Goal: Task Accomplishment & Management: Complete application form

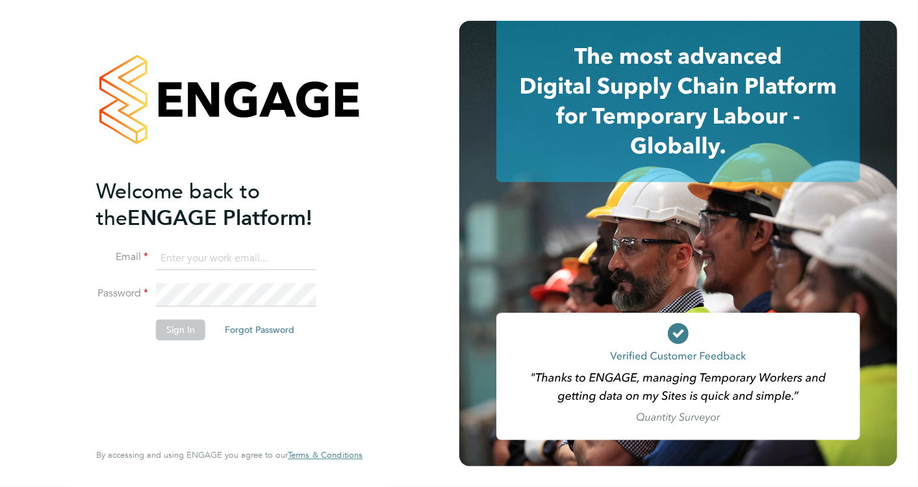
type input "cosmin.balan@bluearrow.co.uk"
click at [166, 328] on button "Sign In" at bounding box center [180, 329] width 49 height 21
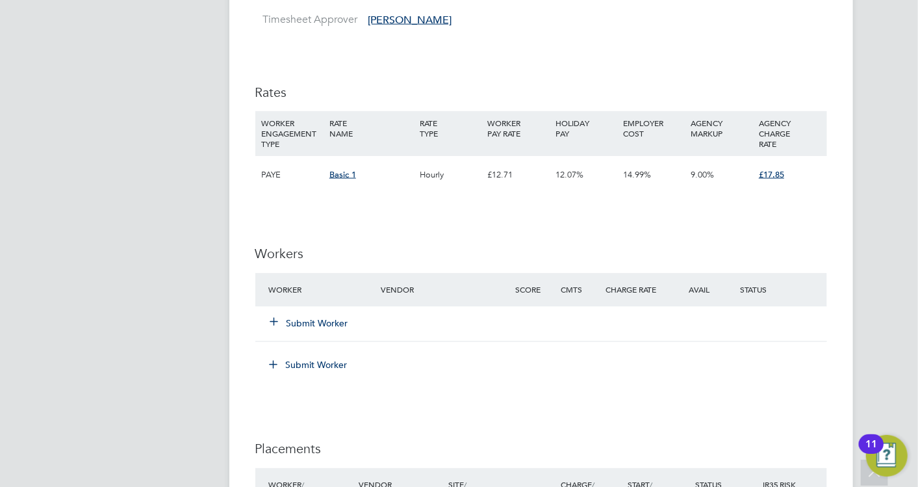
scroll to position [1227, 0]
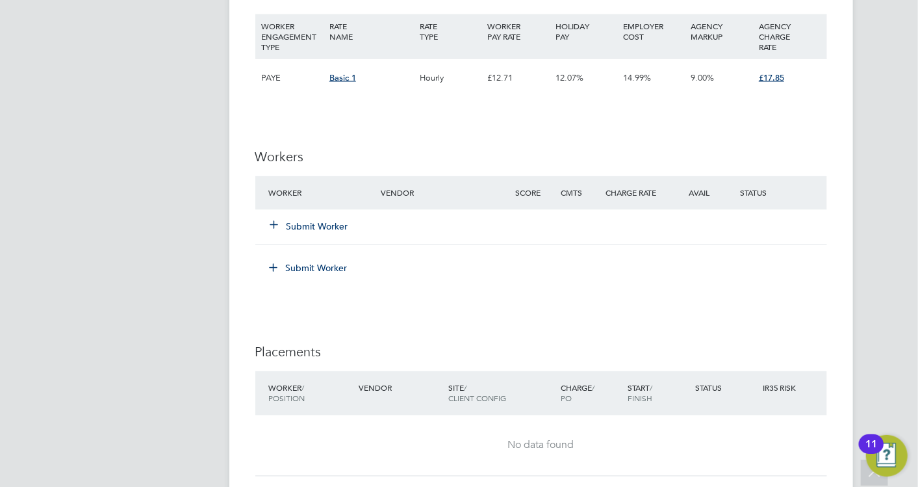
click at [280, 232] on div "Submit Worker" at bounding box center [333, 226] width 135 height 23
click at [279, 222] on icon at bounding box center [275, 225] width 10 height 10
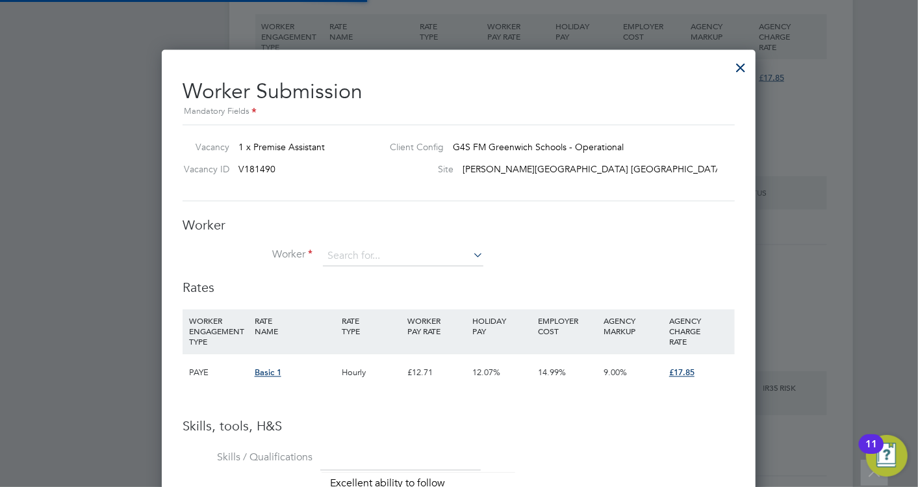
scroll to position [912, 594]
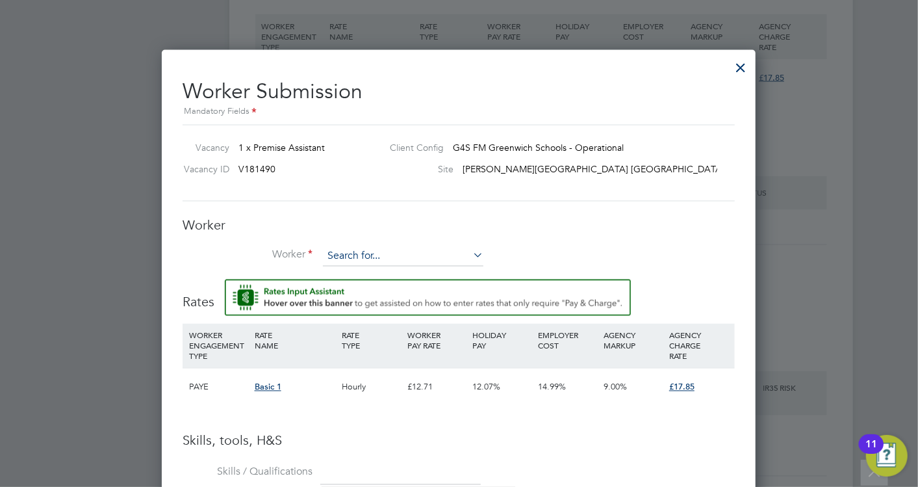
click at [374, 253] on input at bounding box center [403, 256] width 161 height 19
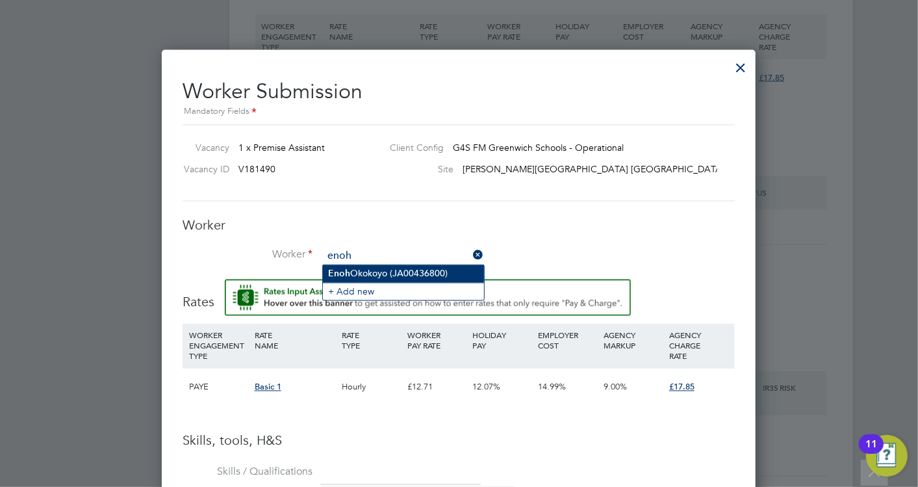
click at [372, 279] on li "Enoh Okokoyo (JA00436800)" at bounding box center [403, 274] width 161 height 18
type input "Enoh Okokoyo (JA00436800)"
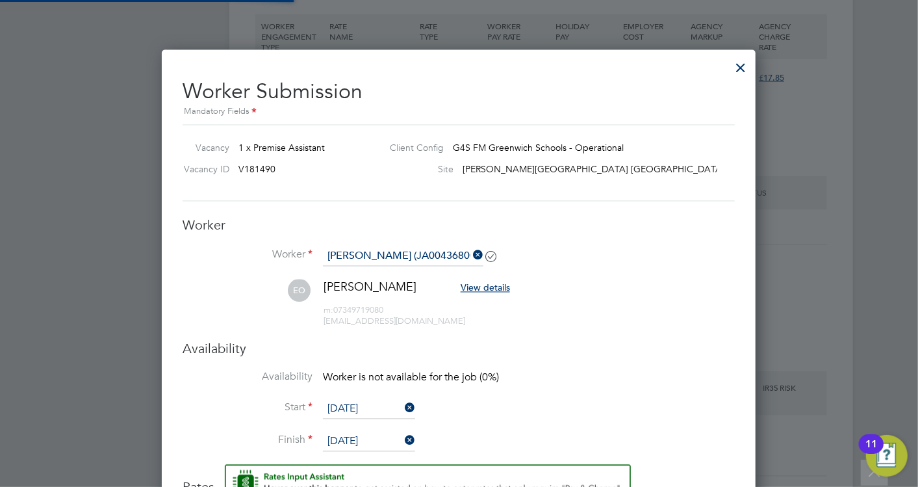
scroll to position [1197, 594]
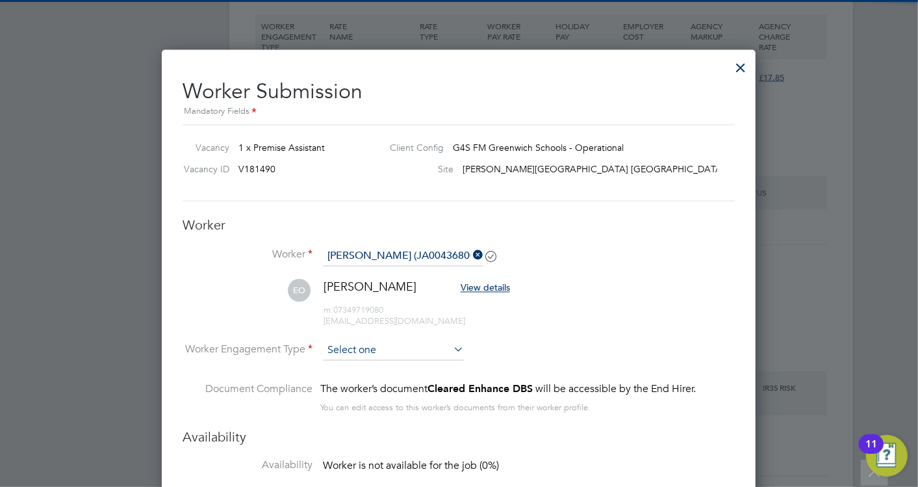
click at [383, 343] on input at bounding box center [393, 350] width 141 height 19
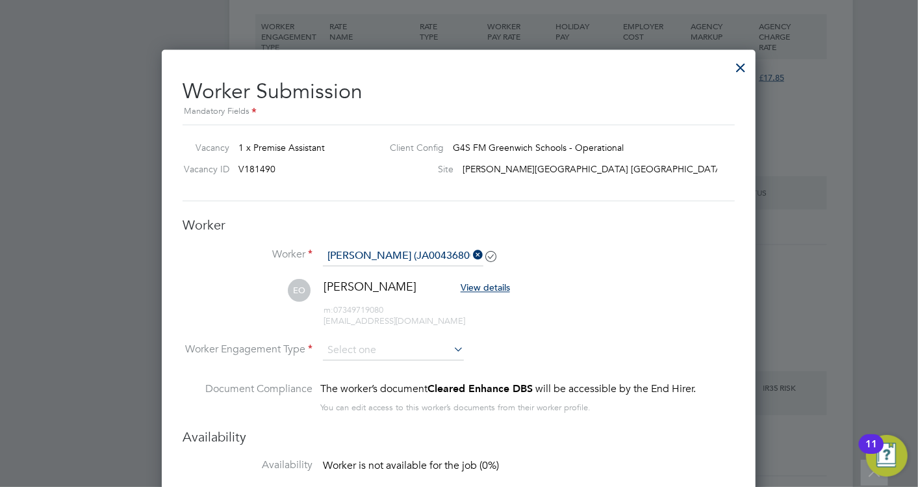
click at [354, 380] on li "PAYE" at bounding box center [394, 383] width 142 height 17
type input "PAYE"
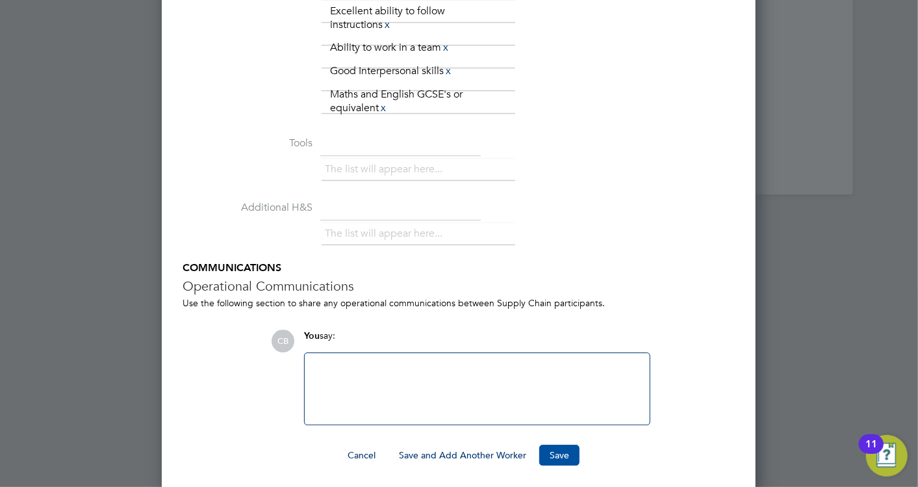
click at [553, 450] on button "Save" at bounding box center [559, 455] width 40 height 21
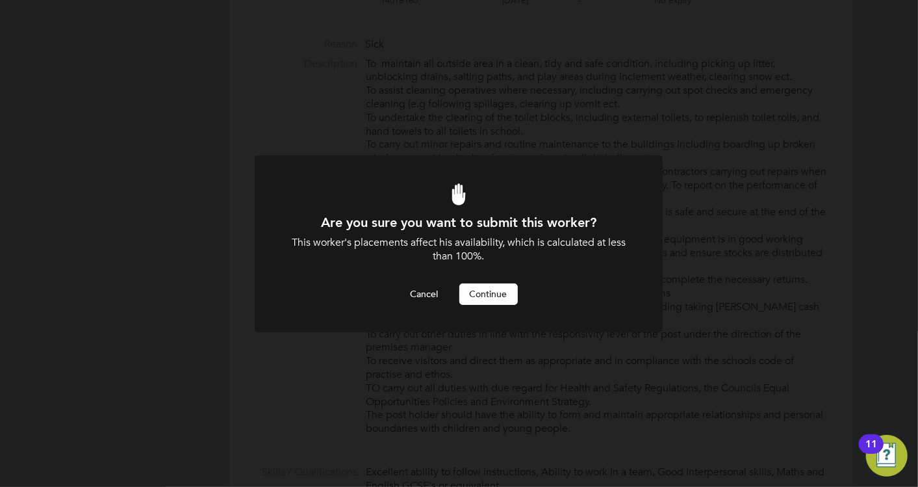
click at [485, 295] on button "Continue" at bounding box center [488, 293] width 58 height 21
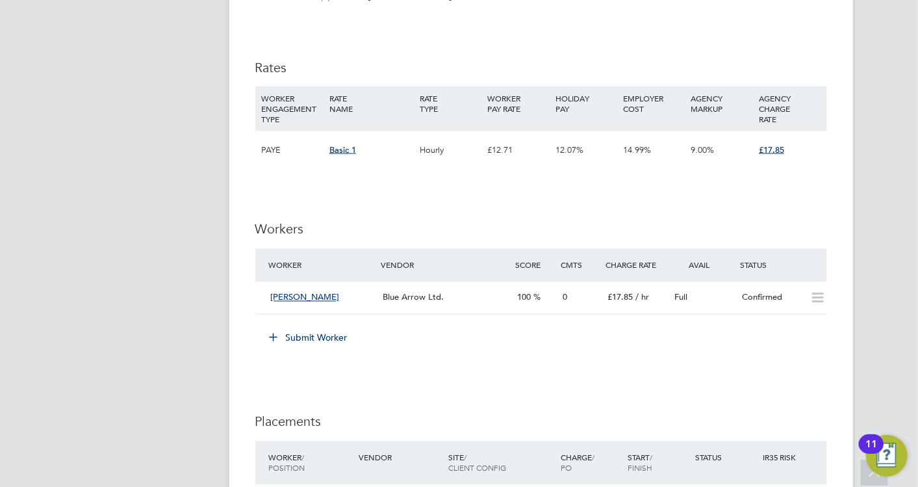
scroll to position [1516, 0]
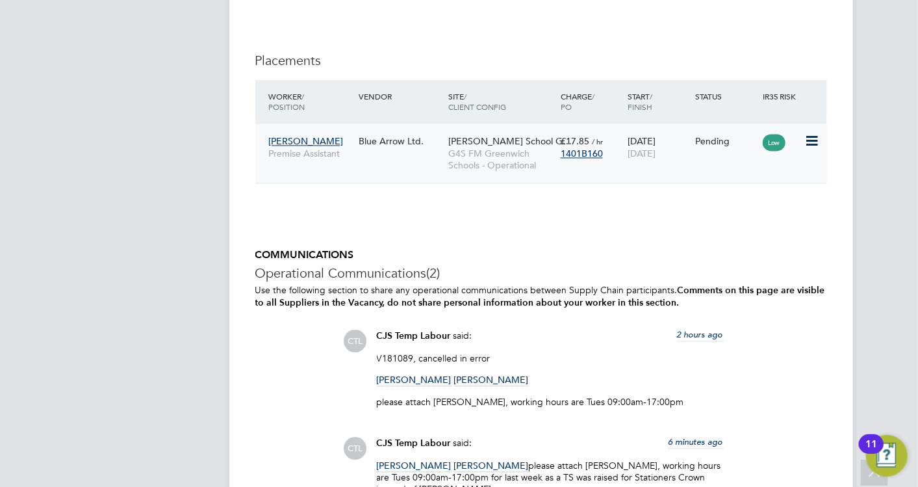
click at [812, 140] on icon at bounding box center [811, 141] width 13 height 16
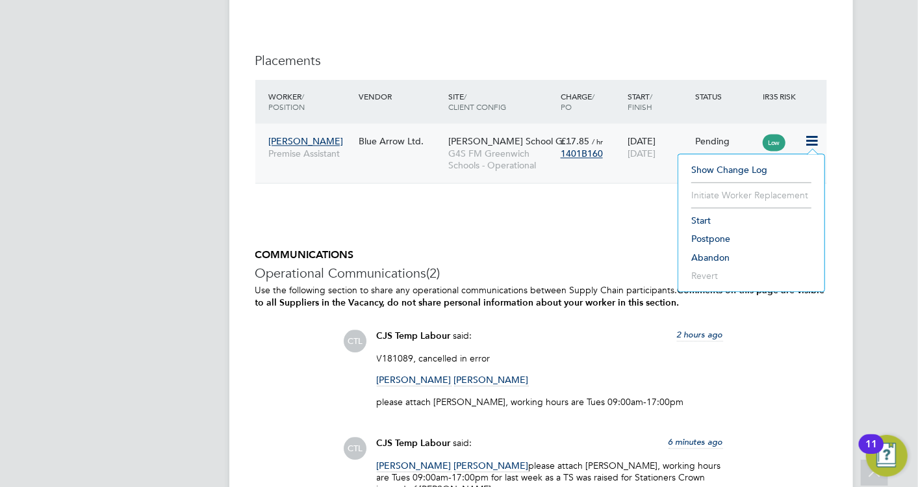
click at [725, 224] on li "Start" at bounding box center [751, 220] width 133 height 18
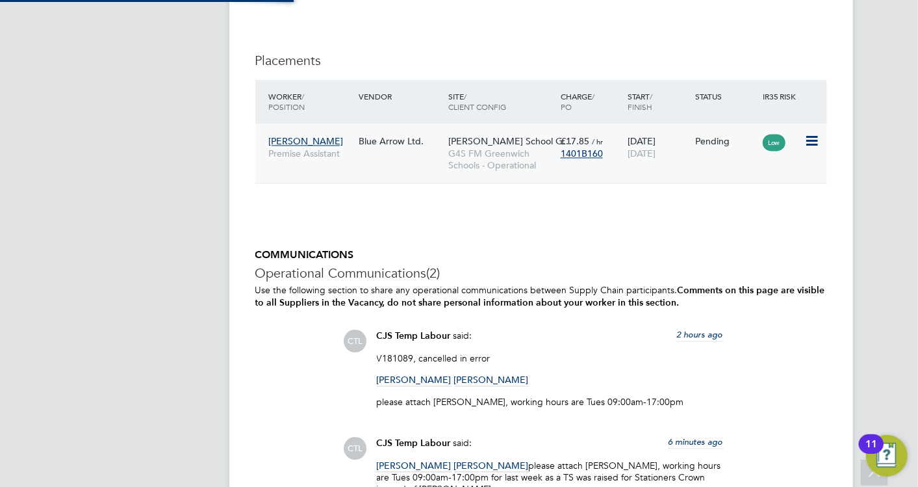
type input "Monique Maussant"
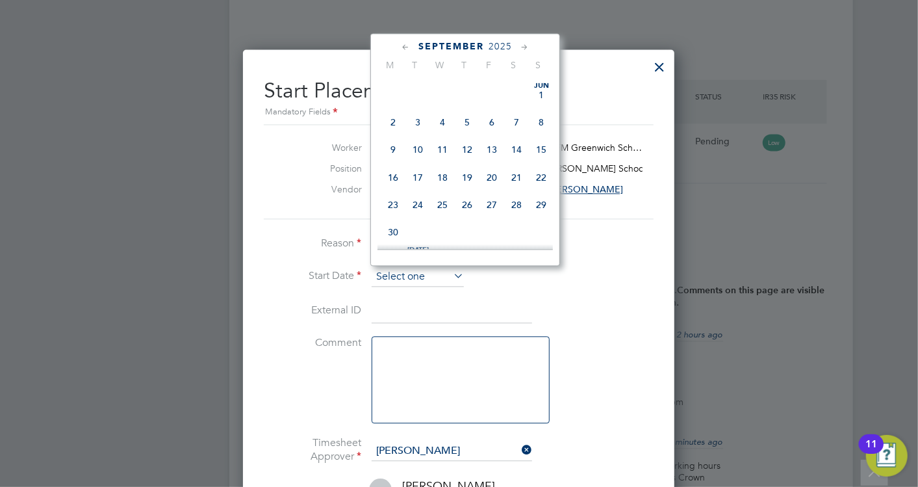
click at [408, 280] on input at bounding box center [418, 276] width 92 height 19
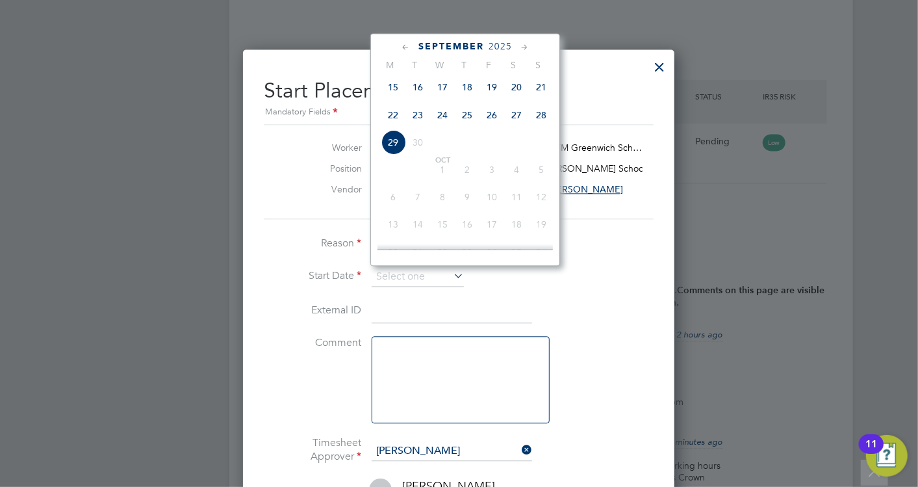
click at [394, 125] on span "22" at bounding box center [393, 114] width 25 height 25
type input "[DATE]"
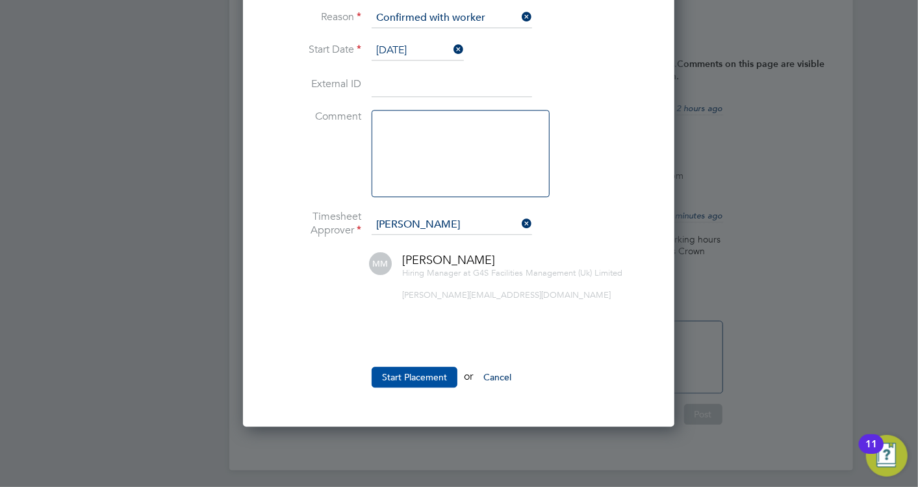
click at [432, 367] on button "Start Placement" at bounding box center [415, 377] width 86 height 21
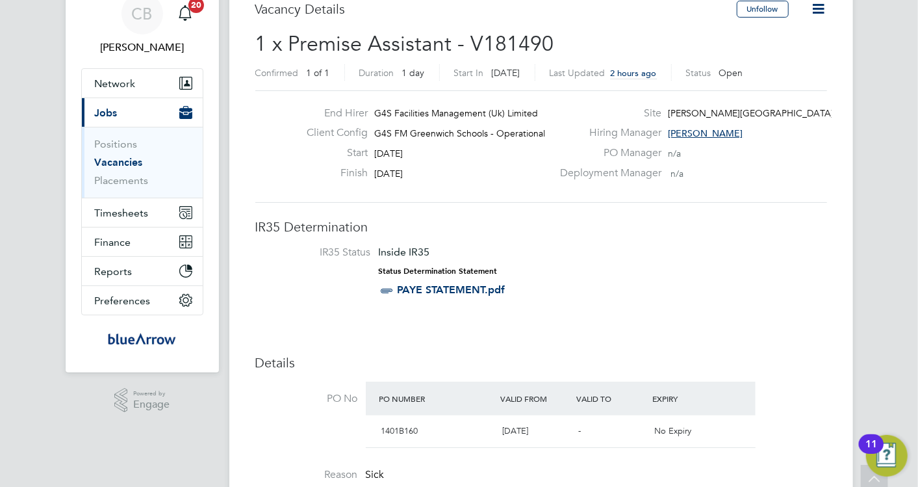
scroll to position [0, 0]
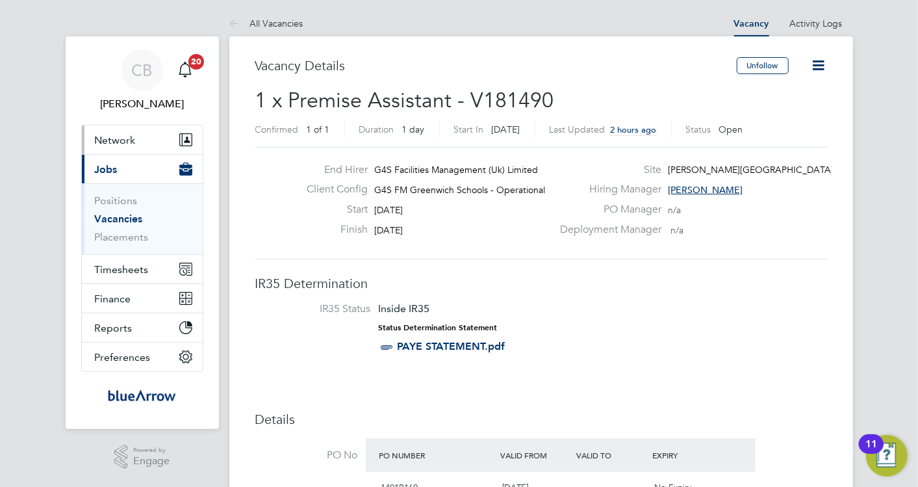
click at [140, 138] on button "Network" at bounding box center [142, 139] width 121 height 29
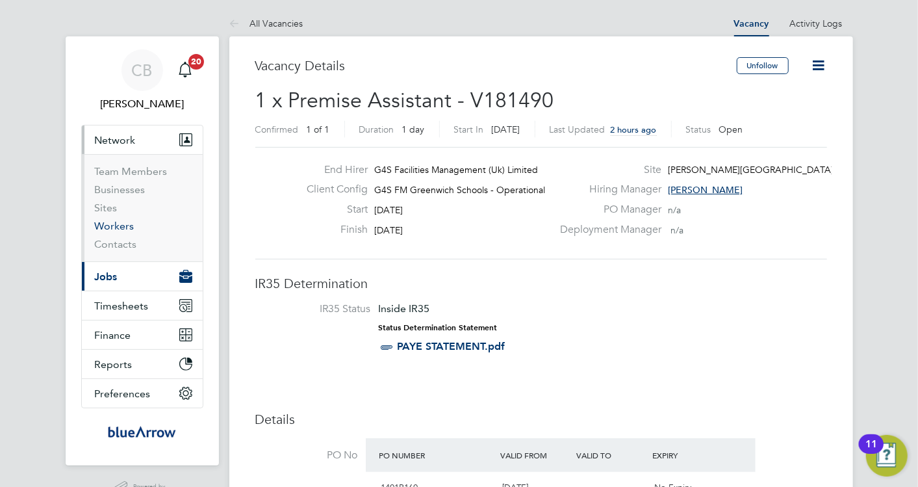
click at [120, 228] on link "Workers" at bounding box center [115, 226] width 40 height 12
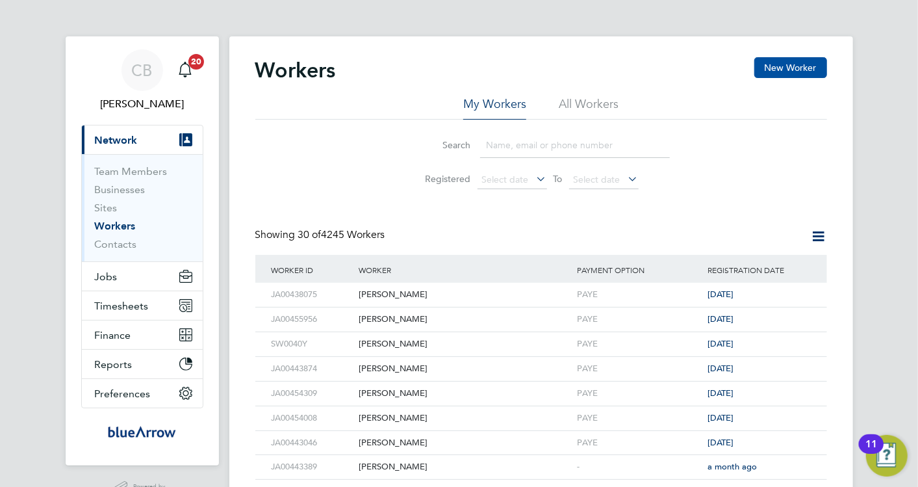
click at [794, 63] on button "New Worker" at bounding box center [791, 67] width 73 height 21
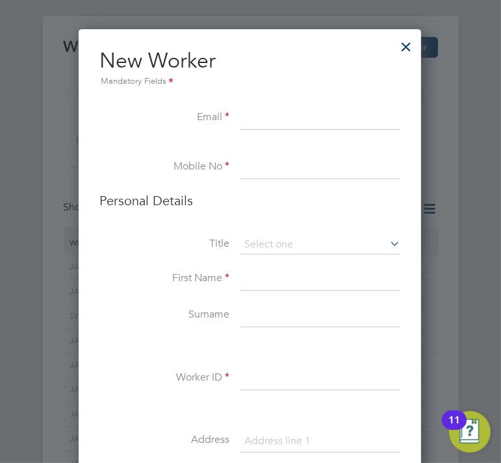
scroll to position [505, 0]
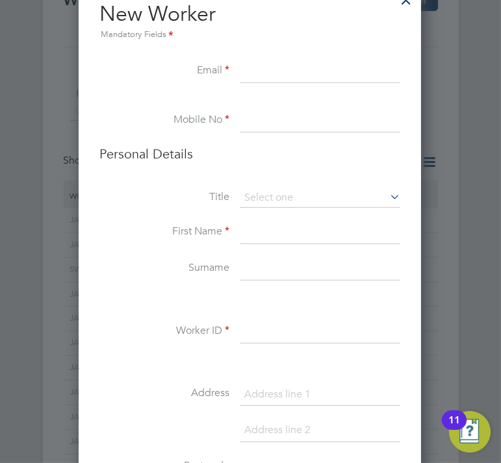
click at [273, 60] on input at bounding box center [320, 71] width 161 height 23
paste input "uzodinmaokeana@yahoo.com"
click at [322, 64] on input "uzodinmaokeana@yahoo.com" at bounding box center [320, 71] width 161 height 23
type input "[EMAIL_ADDRESS][DOMAIN_NAME]"
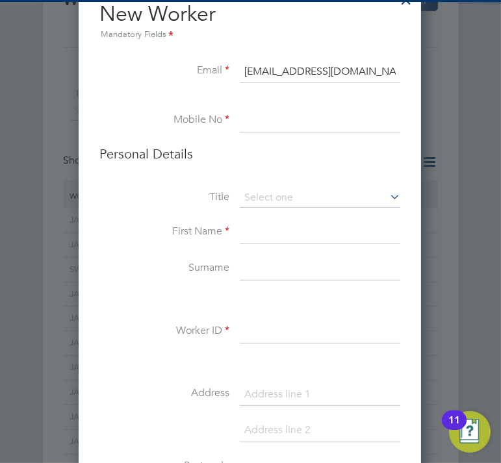
click at [318, 113] on input at bounding box center [320, 120] width 161 height 23
type input "07400000000"
type input "Karene"
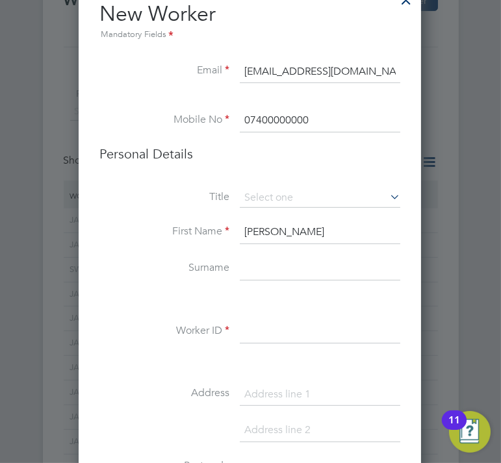
type input "Talantsi"
type input "54-56 High Streey"
type input "E13 5RS"
type input "07400000001"
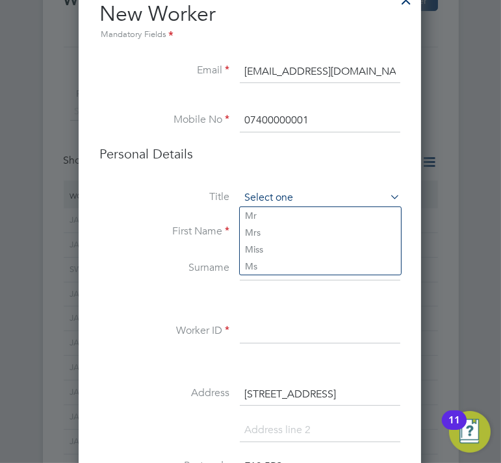
click at [305, 198] on input at bounding box center [320, 197] width 161 height 19
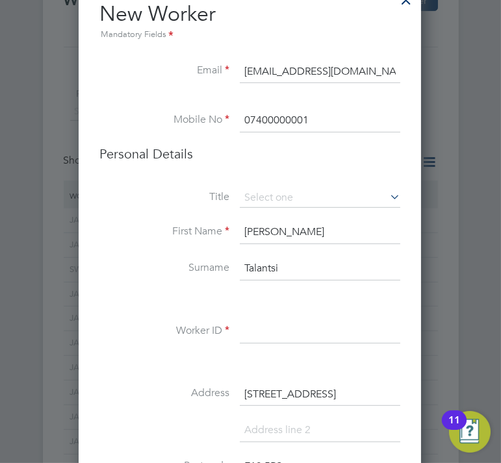
click at [279, 214] on li "Mr" at bounding box center [320, 215] width 161 height 17
type input "Mr"
drag, startPoint x: 291, startPoint y: 233, endPoint x: 209, endPoint y: 242, distance: 83.0
click at [209, 242] on li "First Name Karene" at bounding box center [249, 239] width 301 height 36
type input "Uzoma"
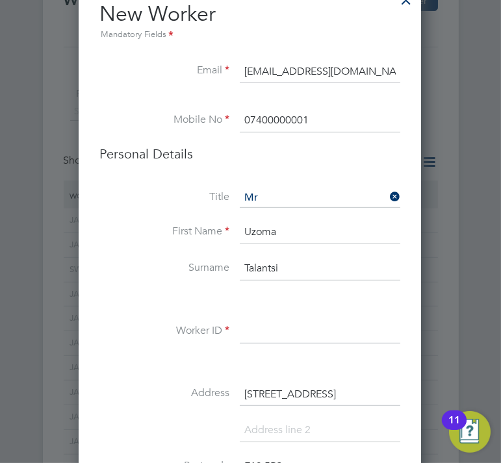
drag, startPoint x: 286, startPoint y: 264, endPoint x: 230, endPoint y: 263, distance: 55.9
click at [230, 263] on li "Surname Talantsi" at bounding box center [249, 275] width 301 height 36
type input "Okeana"
click at [256, 327] on input at bounding box center [320, 331] width 161 height 23
paste input "JA00456994"
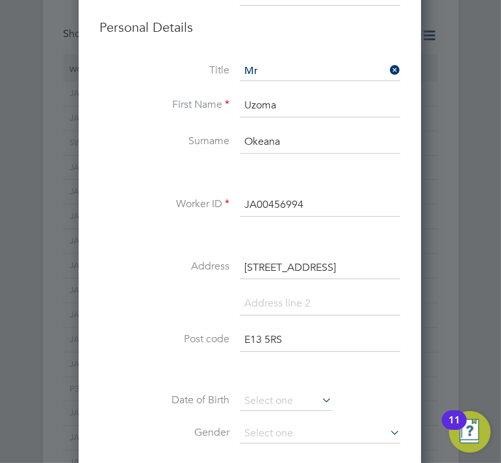
scroll to position [722, 0]
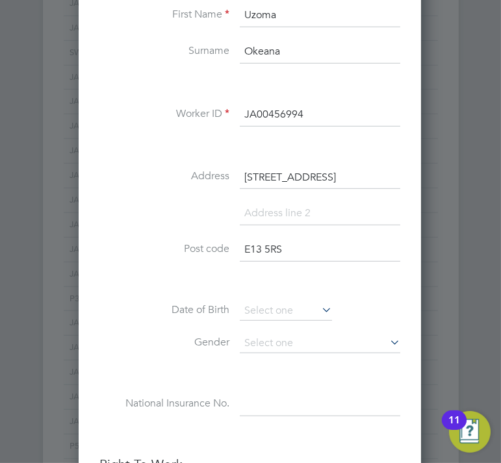
type input "JA00456994"
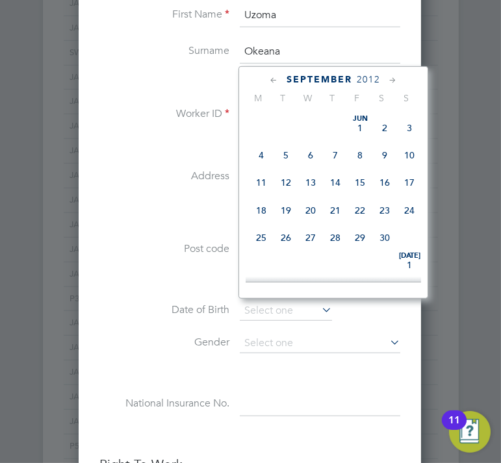
scroll to position [502, 0]
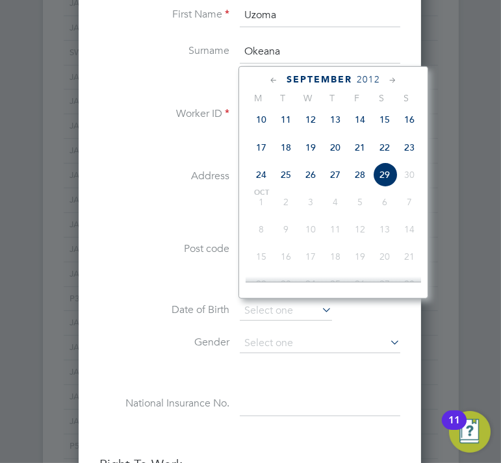
click at [299, 307] on input at bounding box center [286, 311] width 92 height 19
click at [167, 296] on div "Title Mr First Name Uzoma Surname Okeana Worker ID JA00456994 Address 54-56 Hig…" at bounding box center [249, 207] width 301 height 472
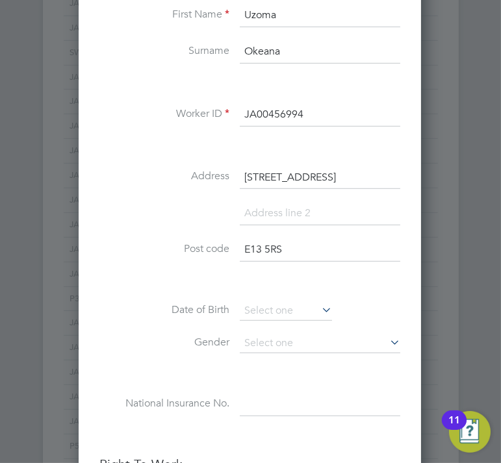
drag, startPoint x: 328, startPoint y: 175, endPoint x: 206, endPoint y: 176, distance: 122.2
click at [211, 176] on li "Address 54-56 High Streey" at bounding box center [249, 184] width 301 height 36
type input "[STREET_ADDRESS]"
drag, startPoint x: 294, startPoint y: 251, endPoint x: 229, endPoint y: 252, distance: 65.6
click at [229, 252] on li "Post code E13 5RS" at bounding box center [249, 257] width 301 height 36
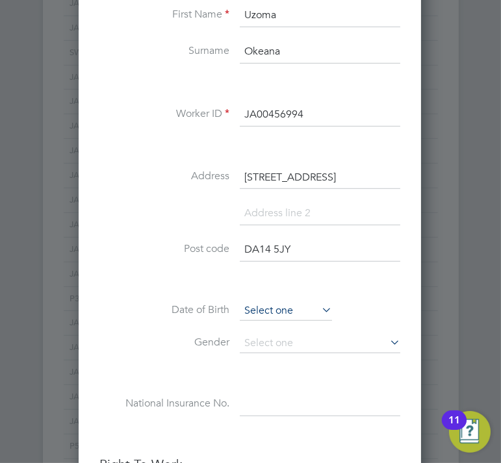
type input "DA14 5JY"
click at [257, 307] on input at bounding box center [286, 311] width 92 height 19
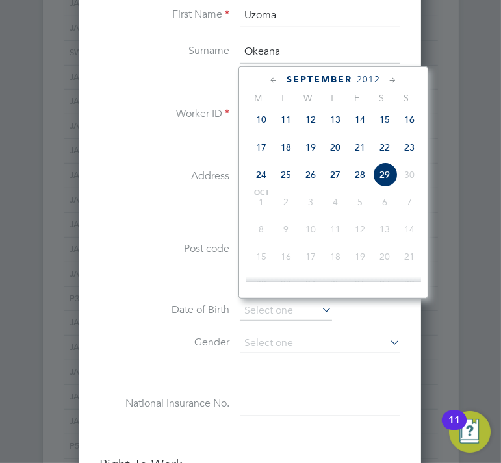
click at [368, 80] on span "2012" at bounding box center [368, 79] width 23 height 11
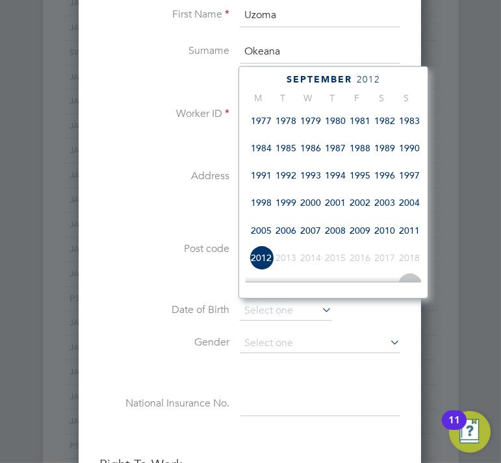
scroll to position [268, 0]
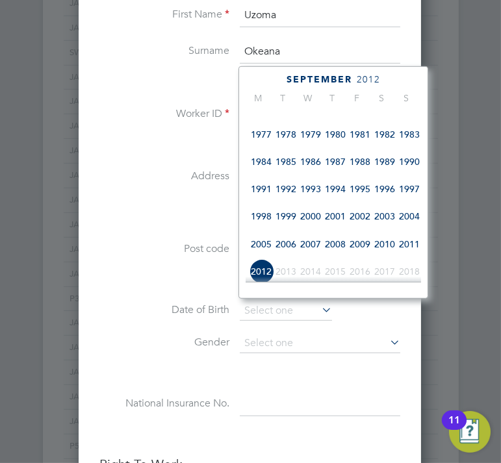
click at [283, 164] on span "1985" at bounding box center [286, 161] width 25 height 25
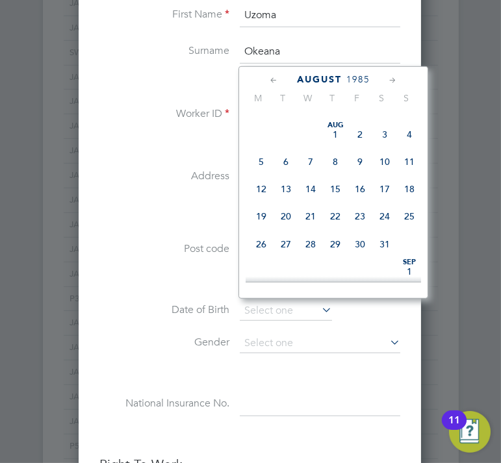
click at [394, 82] on icon at bounding box center [393, 80] width 12 height 14
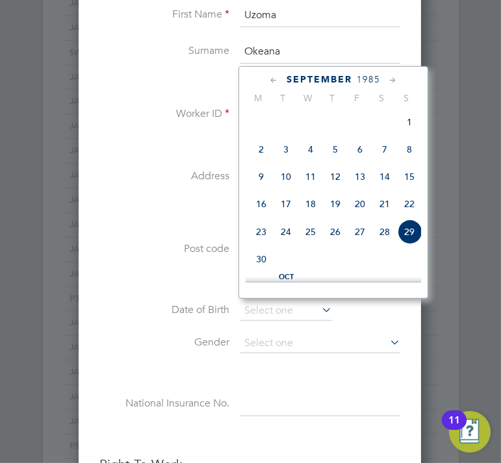
click at [394, 82] on icon at bounding box center [393, 80] width 12 height 14
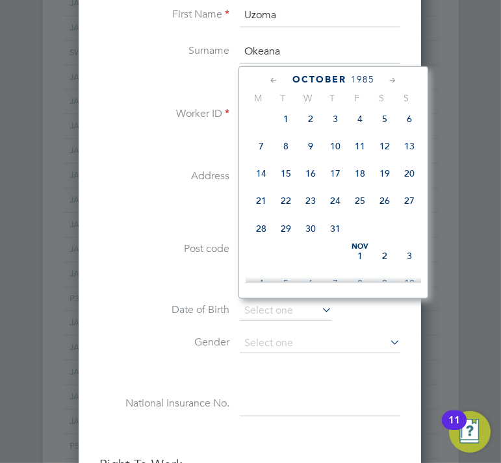
click at [394, 82] on icon at bounding box center [393, 80] width 12 height 14
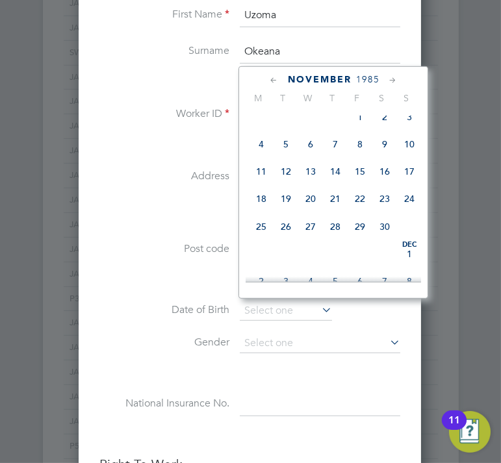
click at [394, 82] on icon at bounding box center [393, 80] width 12 height 14
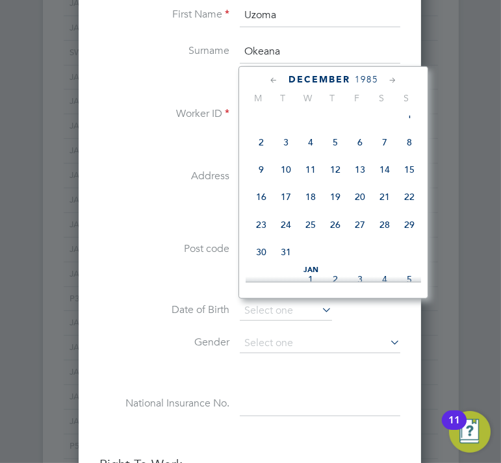
click at [291, 154] on span "3" at bounding box center [286, 142] width 25 height 25
type input "[DATE]"
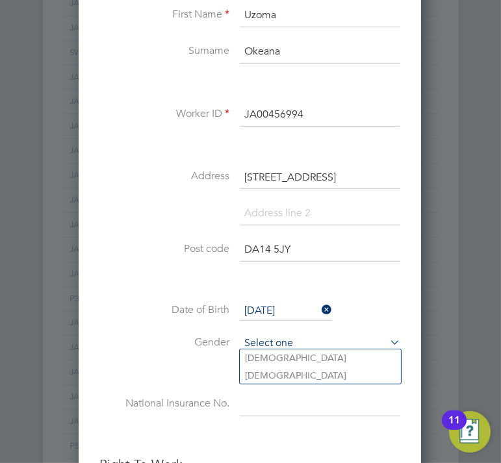
click at [291, 335] on input at bounding box center [320, 343] width 161 height 19
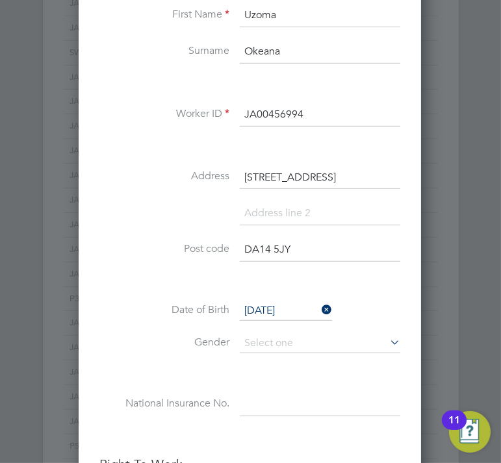
click at [259, 355] on li "[DEMOGRAPHIC_DATA]" at bounding box center [320, 358] width 161 height 17
type input "[DEMOGRAPHIC_DATA]"
click at [283, 394] on input at bounding box center [320, 404] width 161 height 23
paste input "TN160578M"
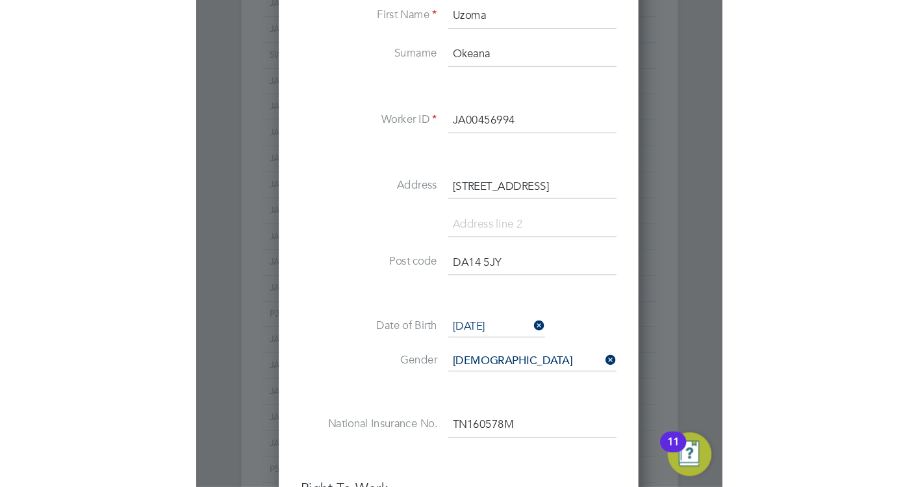
scroll to position [656, 0]
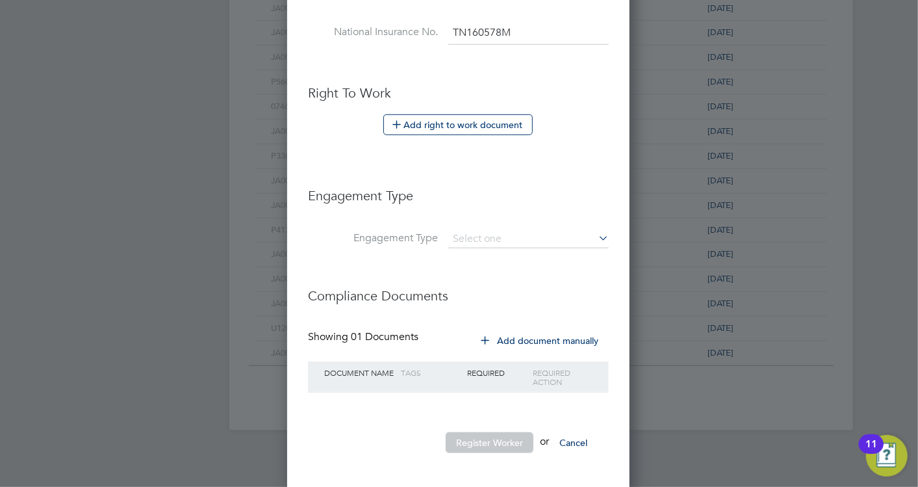
type input "TN160578M"
click at [498, 333] on button "Add document manually" at bounding box center [540, 340] width 137 height 21
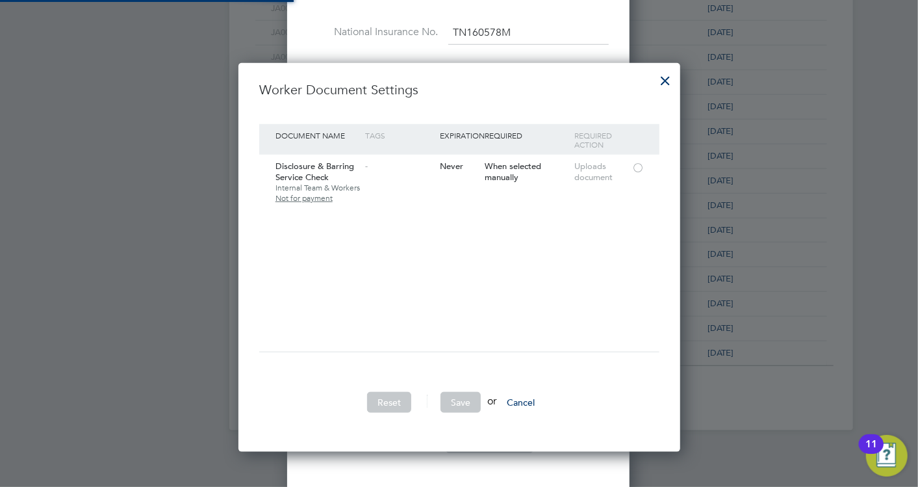
scroll to position [388, 441]
click at [372, 181] on div "Disclosure & Barring Service Check Internal Team & Workers Not for payment - Ne…" at bounding box center [459, 182] width 400 height 55
click at [634, 168] on div at bounding box center [638, 167] width 13 height 10
click at [459, 397] on button "Save" at bounding box center [461, 402] width 40 height 21
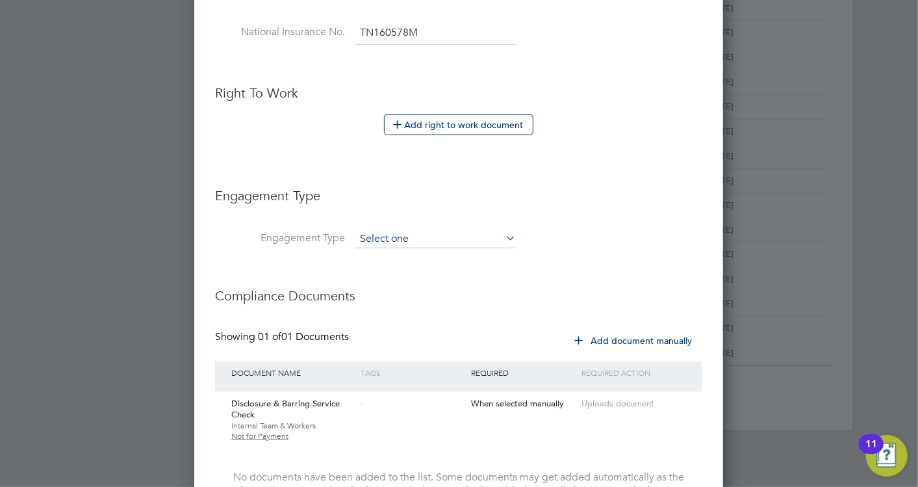
click at [421, 230] on input at bounding box center [435, 239] width 161 height 18
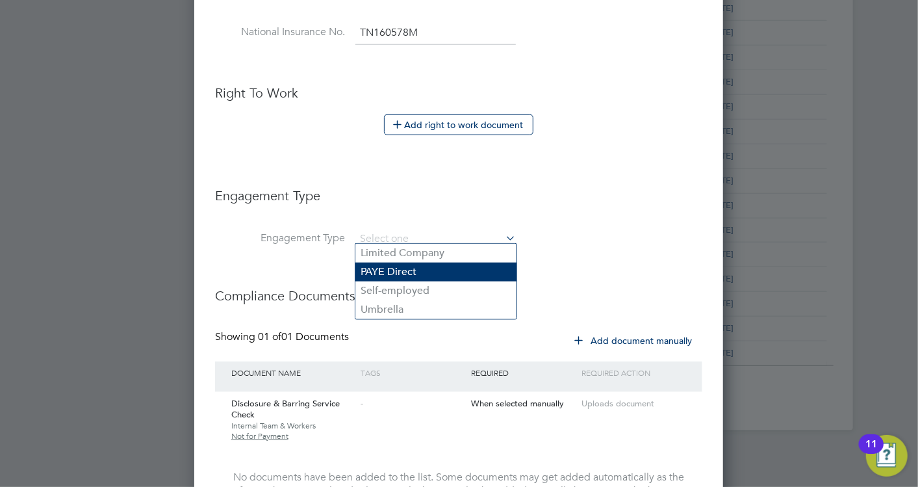
click at [415, 276] on li "PAYE Direct" at bounding box center [435, 272] width 161 height 19
type input "PAYE Direct"
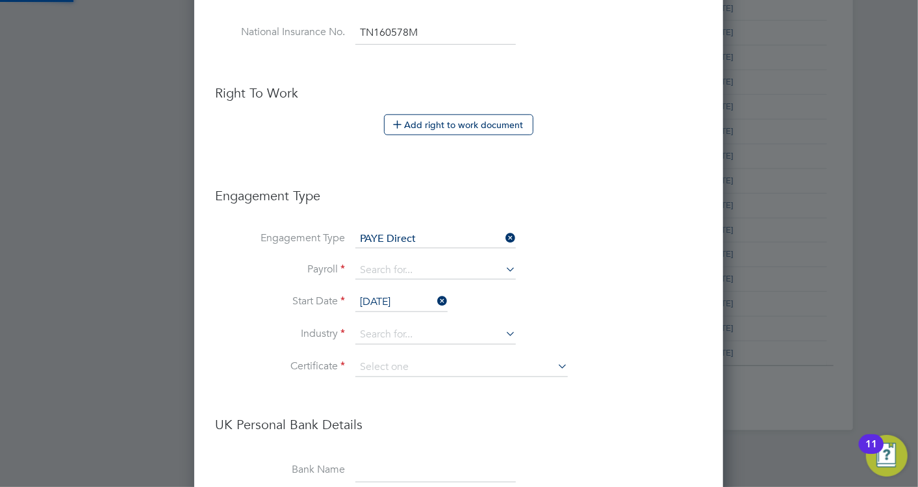
scroll to position [1646, 529]
click at [488, 263] on input at bounding box center [435, 270] width 161 height 18
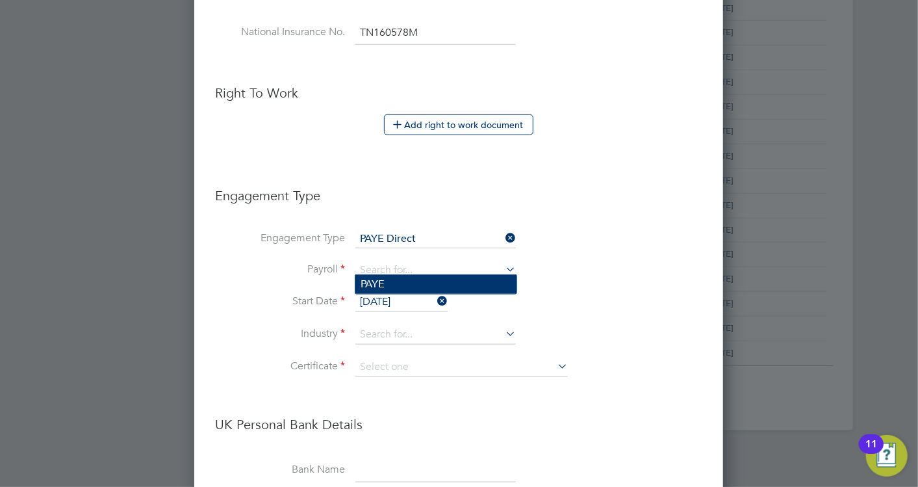
click at [438, 285] on li "PAYE" at bounding box center [435, 284] width 161 height 19
type input "PAYE"
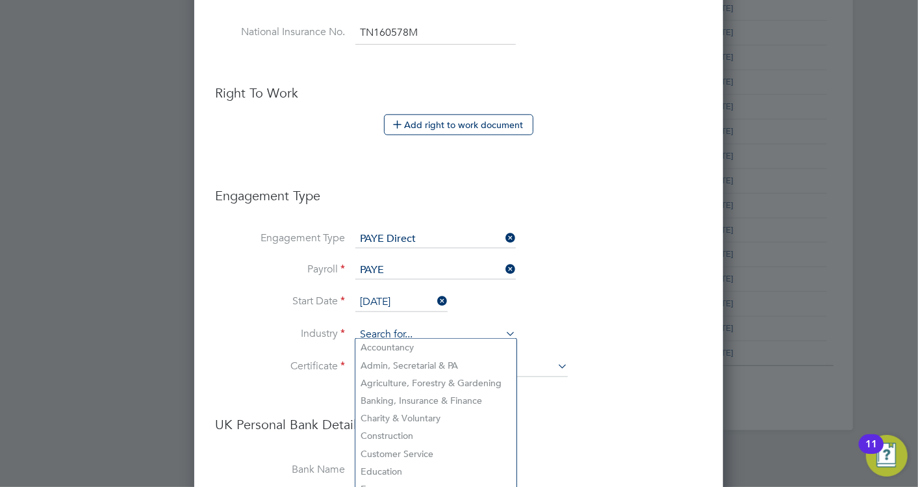
click at [451, 325] on input at bounding box center [435, 334] width 161 height 19
click at [386, 445] on li "Customer Service" at bounding box center [435, 454] width 161 height 18
type input "Customer Service"
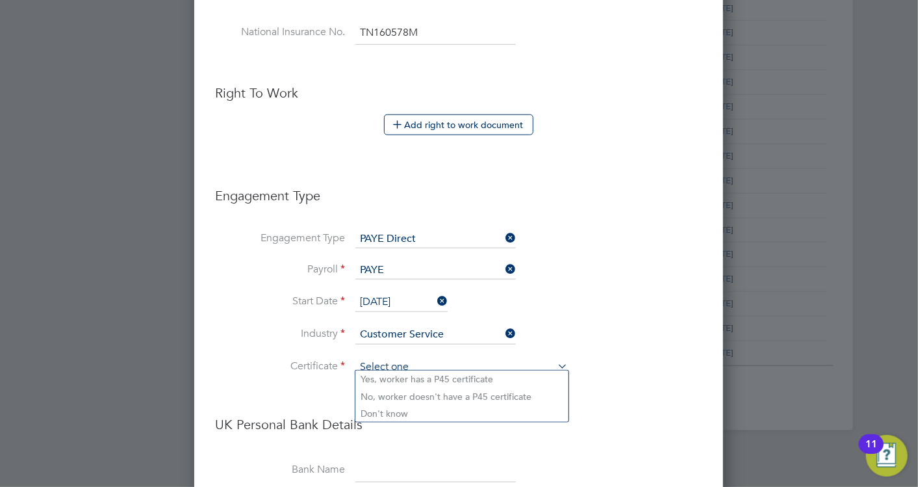
click at [441, 359] on input at bounding box center [461, 366] width 213 height 19
click at [396, 414] on li "Don't know" at bounding box center [461, 413] width 213 height 17
type input "Don't know"
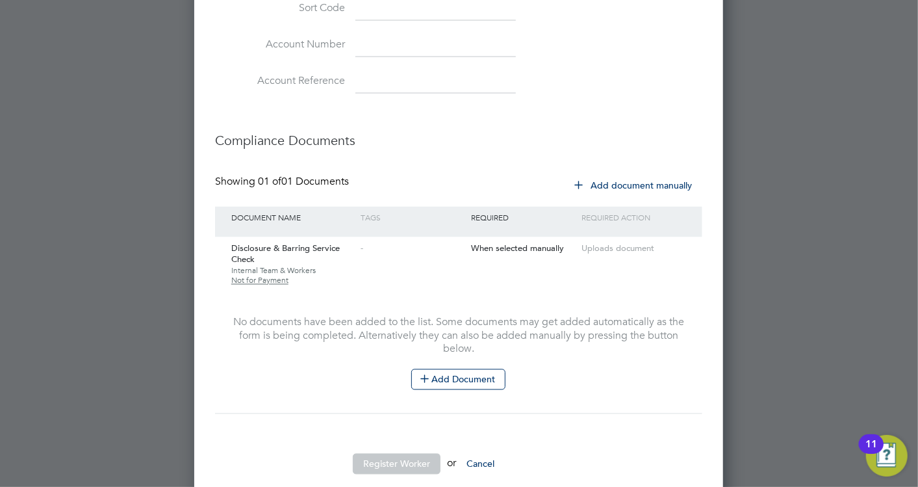
scroll to position [1272, 0]
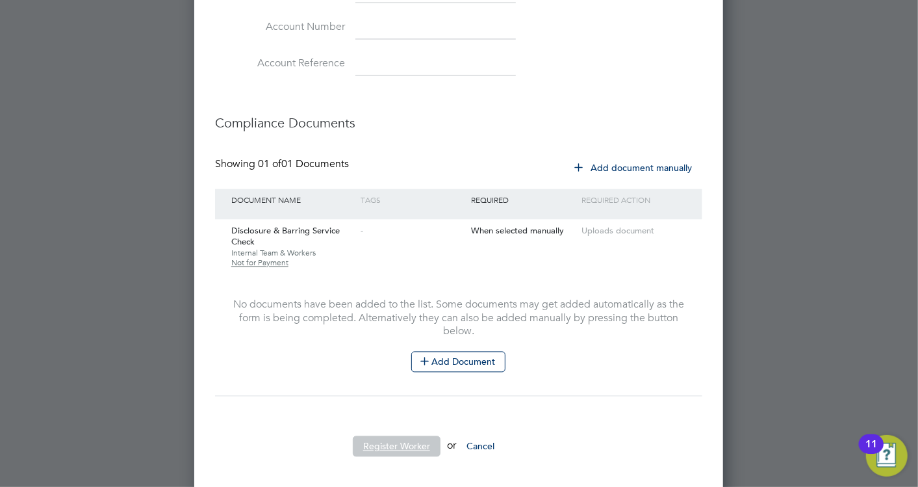
click at [393, 438] on button "Register Worker" at bounding box center [397, 446] width 88 height 21
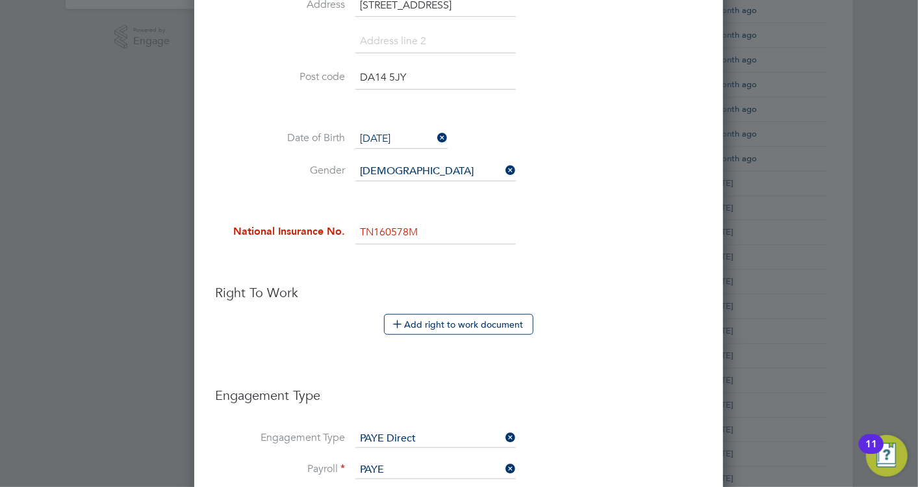
scroll to position [334, 0]
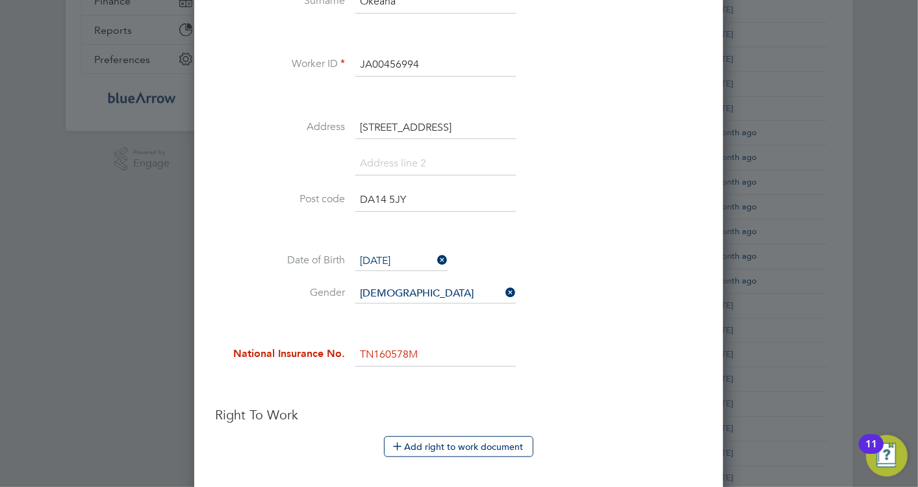
click at [408, 354] on input "TN160578M" at bounding box center [435, 354] width 161 height 23
click at [495, 319] on li at bounding box center [458, 323] width 487 height 14
click at [375, 351] on input "TN1605780M" at bounding box center [435, 354] width 161 height 23
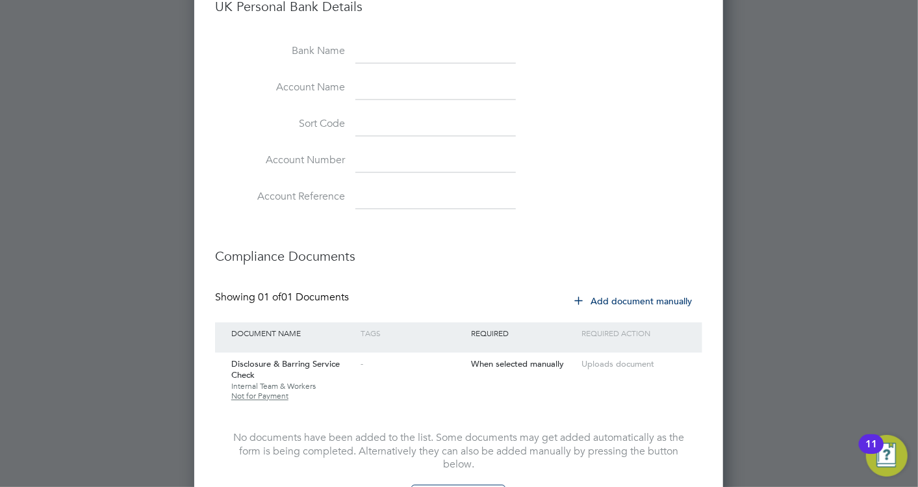
scroll to position [1272, 0]
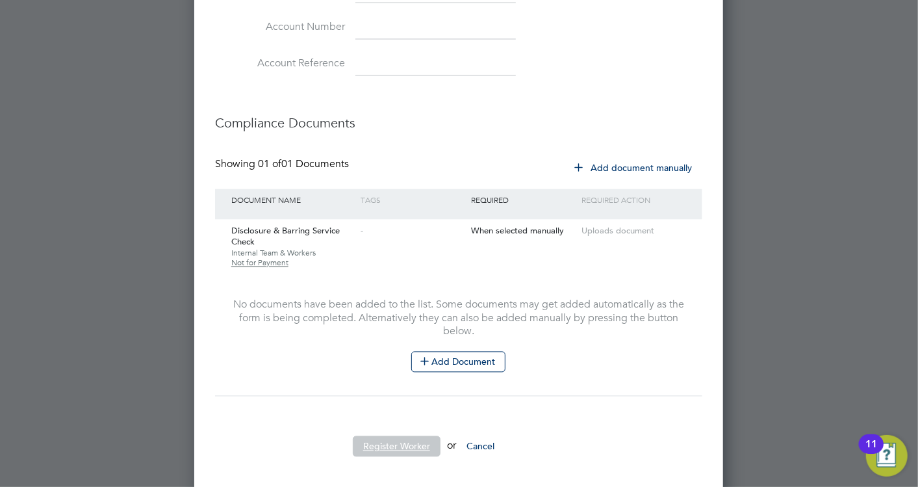
click at [406, 436] on button "Register Worker" at bounding box center [397, 446] width 88 height 21
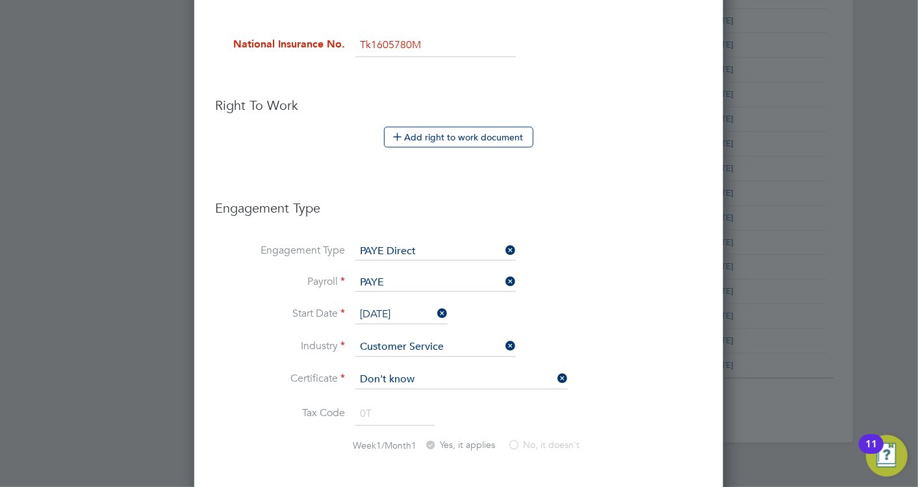
scroll to position [478, 0]
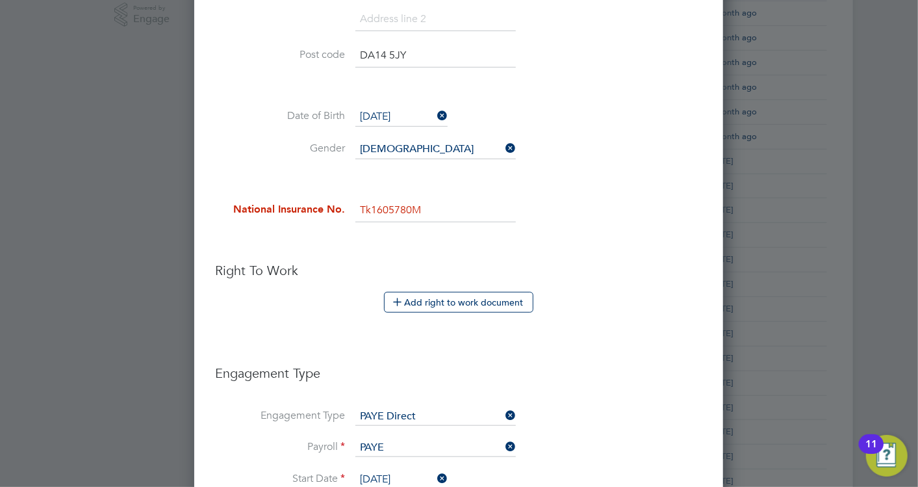
click at [410, 202] on input "Tk1605780M" at bounding box center [435, 210] width 161 height 23
click at [441, 235] on li at bounding box center [458, 242] width 487 height 14
click at [442, 199] on input "Tk160578M" at bounding box center [435, 210] width 161 height 23
click at [372, 201] on input "Tk160578M" at bounding box center [435, 210] width 161 height 23
drag, startPoint x: 415, startPoint y: 204, endPoint x: 344, endPoint y: 209, distance: 71.0
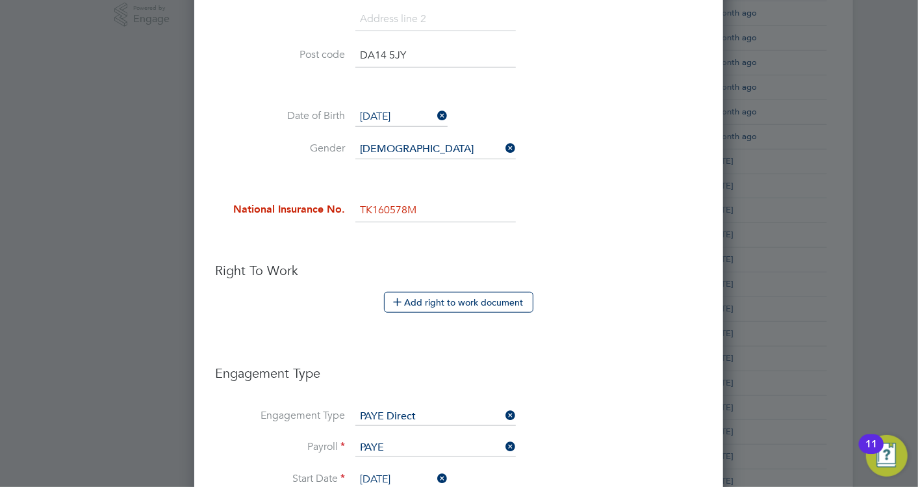
click at [344, 209] on li "National Insurance No. TK160578M" at bounding box center [458, 217] width 487 height 36
type input "TK 35 68 40 A"
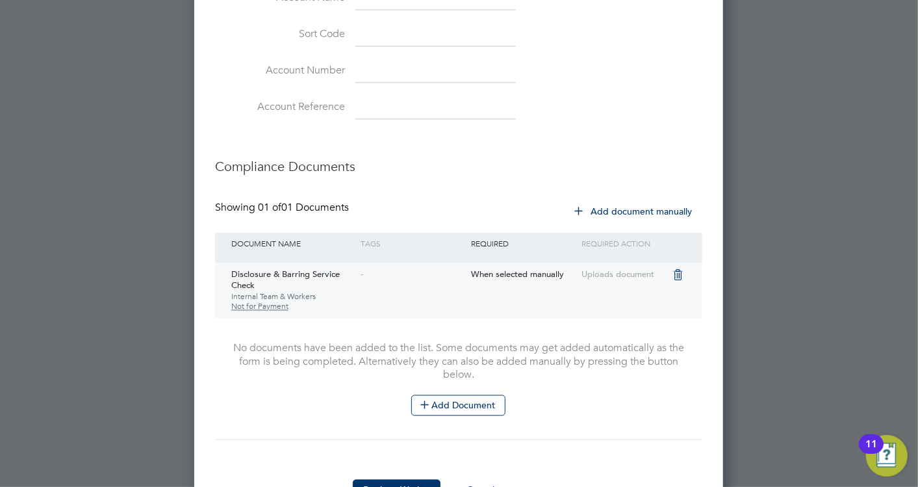
scroll to position [1272, 0]
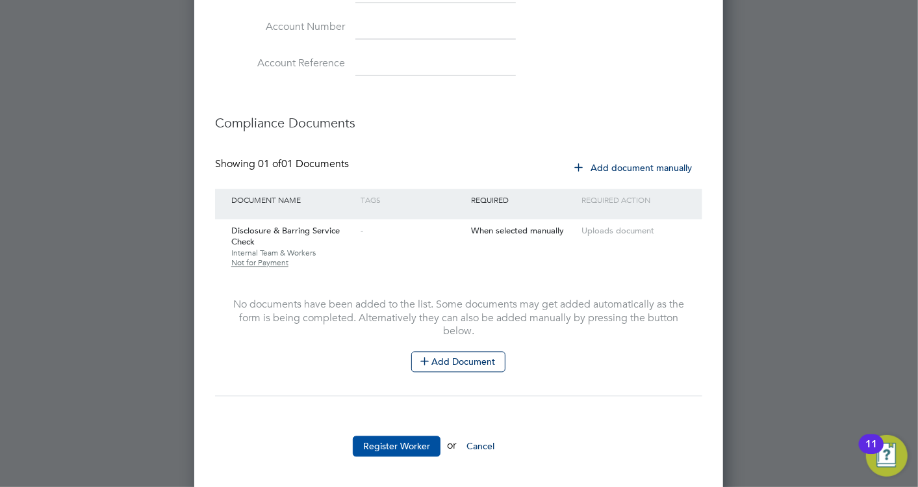
click at [389, 436] on button "Register Worker" at bounding box center [397, 446] width 88 height 21
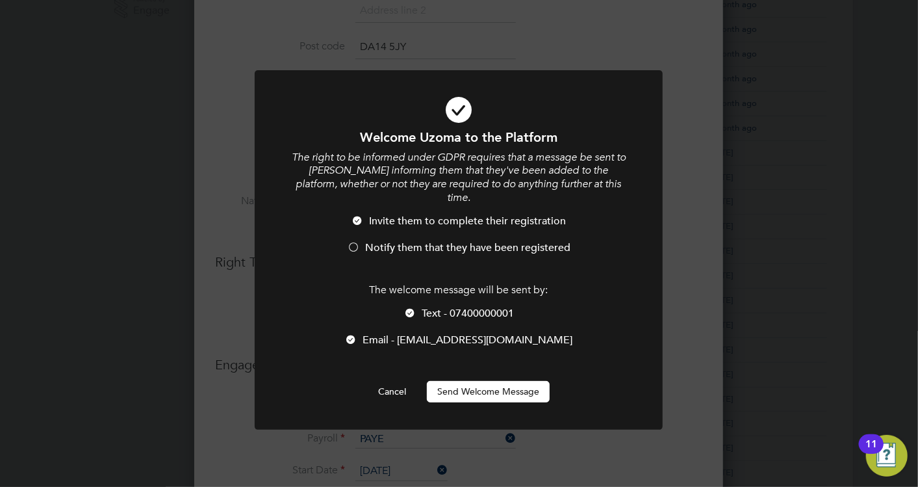
click at [353, 242] on div at bounding box center [353, 248] width 13 height 13
click at [407, 307] on div at bounding box center [410, 313] width 13 height 13
click at [497, 381] on button "Send Welcome Message" at bounding box center [488, 391] width 123 height 21
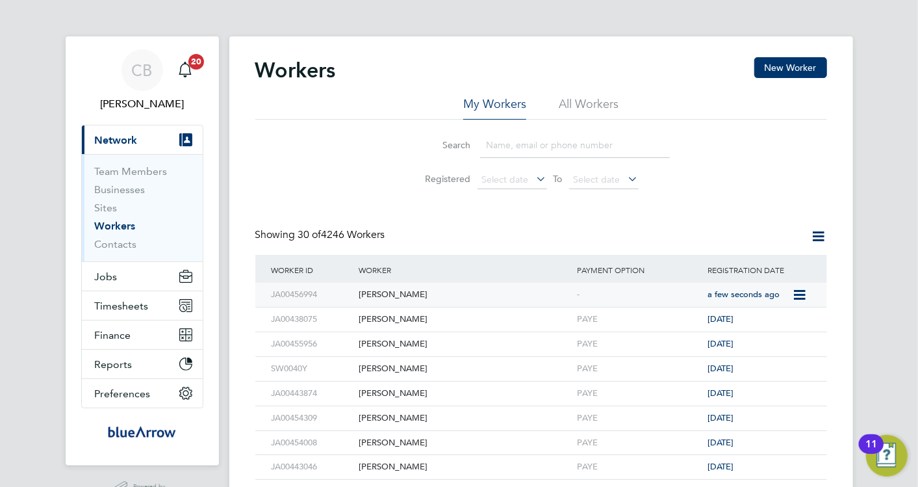
click at [396, 291] on div "[PERSON_NAME]" at bounding box center [464, 295] width 218 height 24
click at [112, 281] on span "Jobs" at bounding box center [106, 276] width 23 height 12
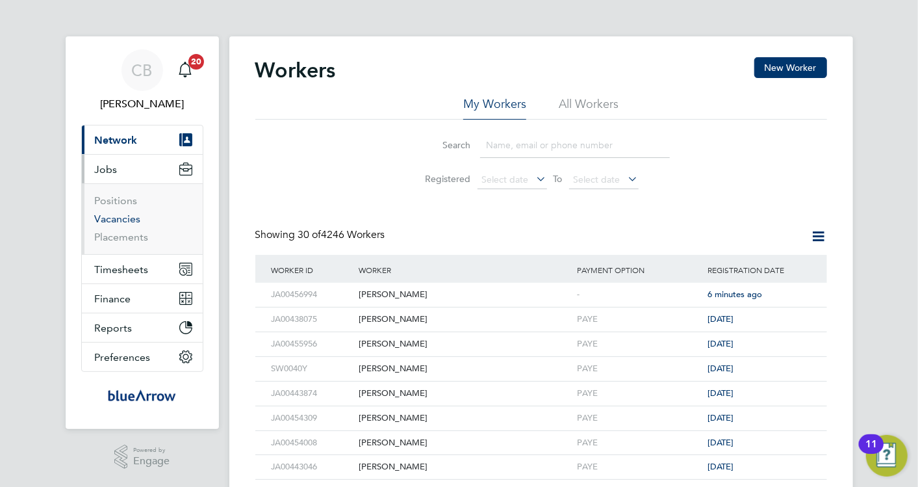
click at [123, 219] on link "Vacancies" at bounding box center [118, 219] width 46 height 12
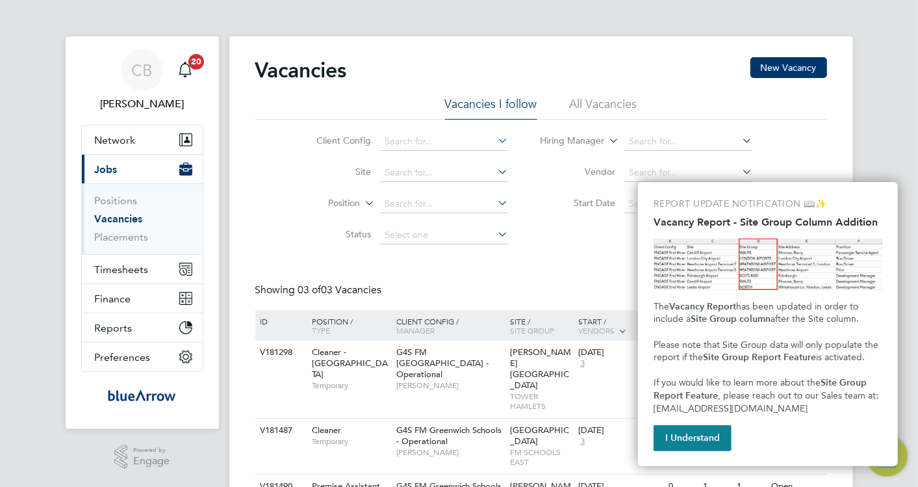
click at [889, 57] on div "CB Cosmin Balan Notifications 20 Applications: Network Team Members Businesses …" at bounding box center [459, 310] width 918 height 621
click at [417, 170] on input at bounding box center [444, 173] width 128 height 18
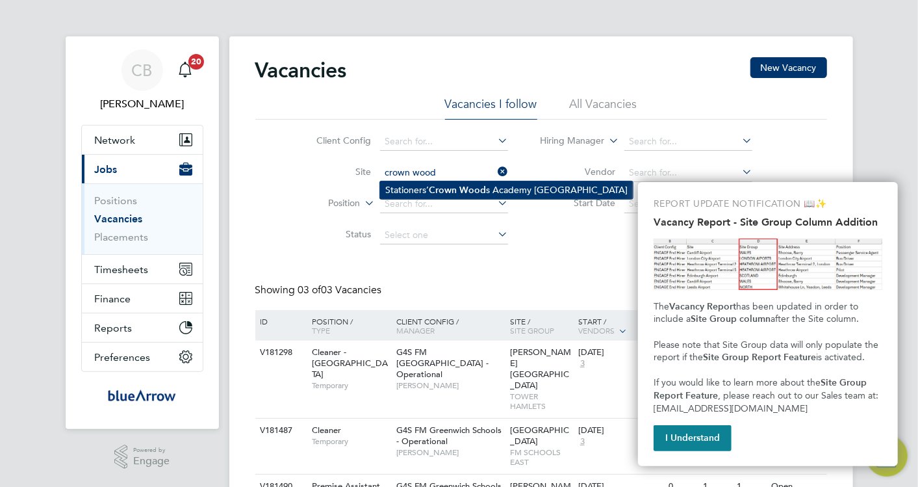
click at [437, 190] on b "Crown" at bounding box center [443, 190] width 28 height 11
type input "Stationers’ Crown Woods Academy Greenwich Schools"
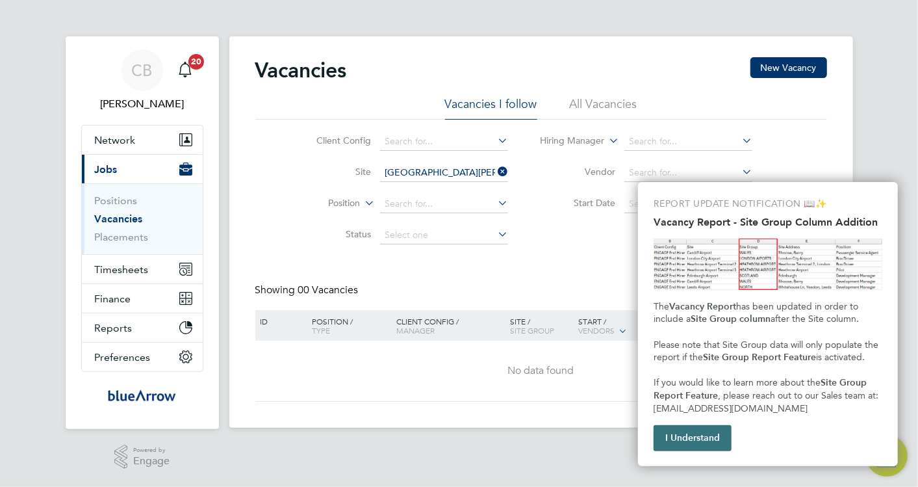
click at [690, 438] on button "I Understand" at bounding box center [693, 438] width 78 height 26
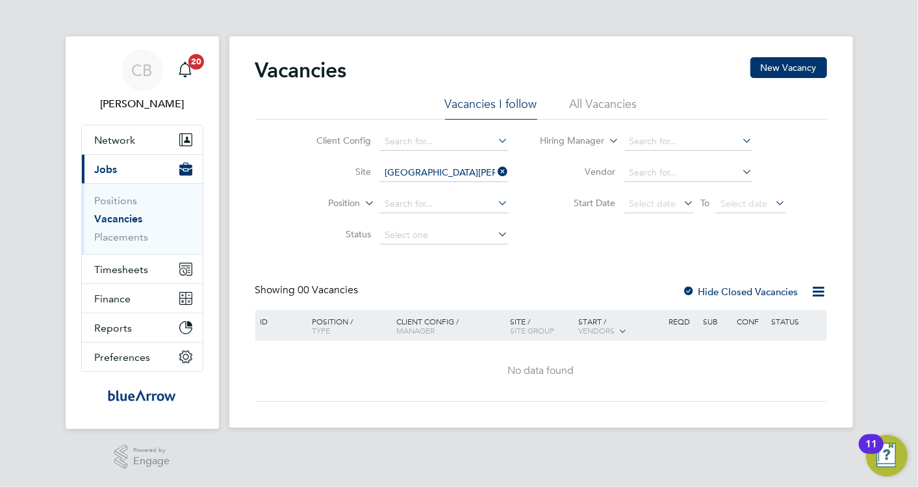
click at [642, 191] on li "Start Date Select date To Select date" at bounding box center [662, 203] width 277 height 31
click at [643, 198] on span "Select date" at bounding box center [652, 204] width 47 height 12
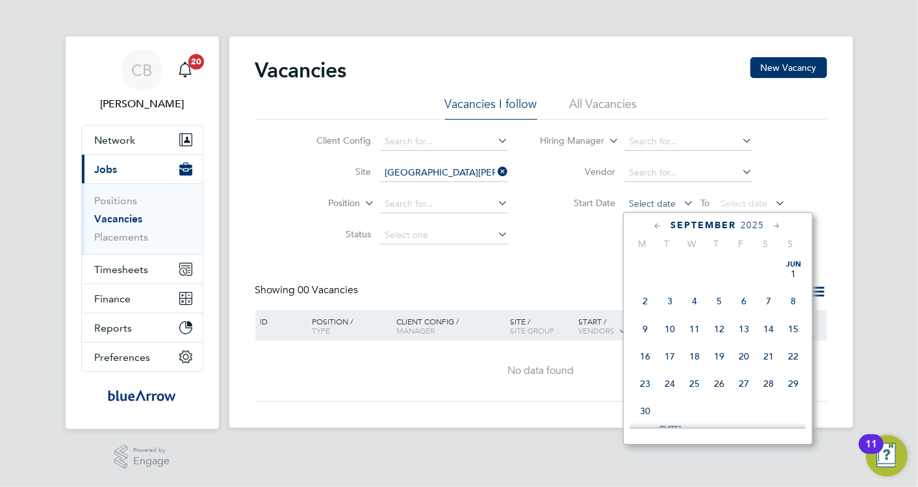
scroll to position [502, 0]
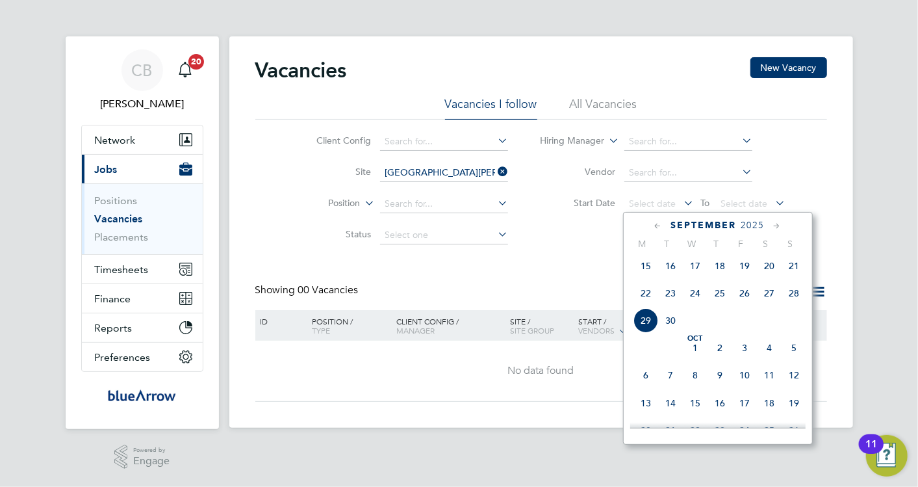
click at [646, 325] on span "29" at bounding box center [646, 320] width 25 height 25
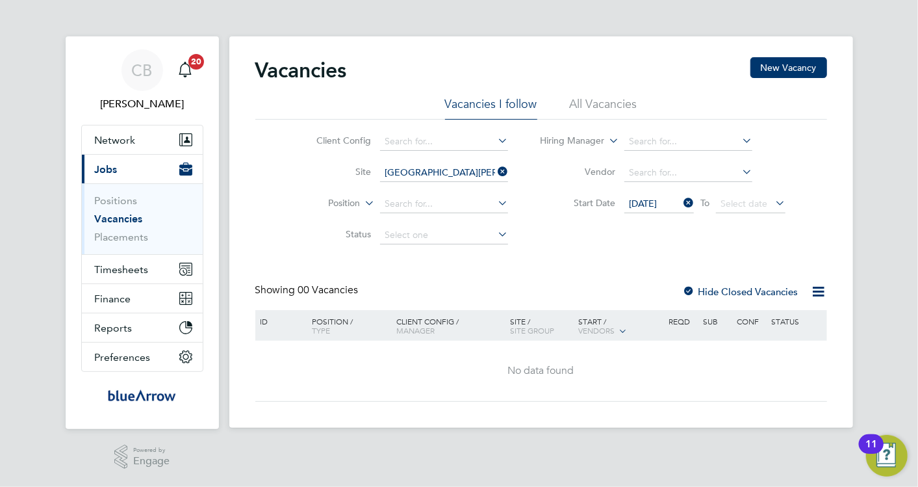
click at [891, 209] on div "CB Cosmin Balan Notifications 20 Applications: Network Team Members Businesses …" at bounding box center [459, 242] width 918 height 485
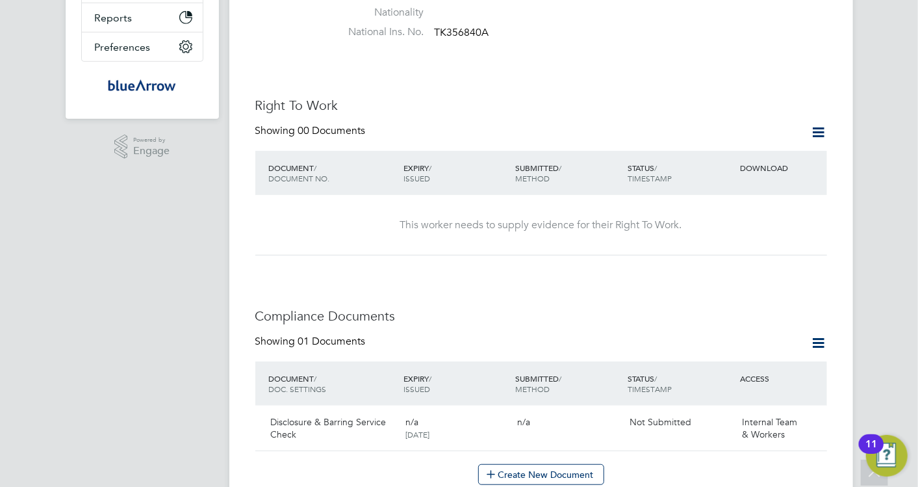
scroll to position [361, 0]
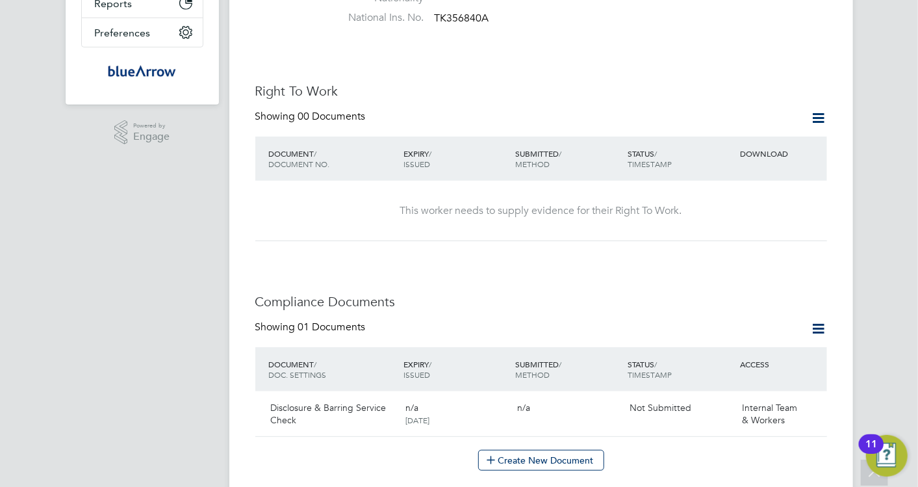
click at [815, 112] on icon at bounding box center [819, 118] width 16 height 16
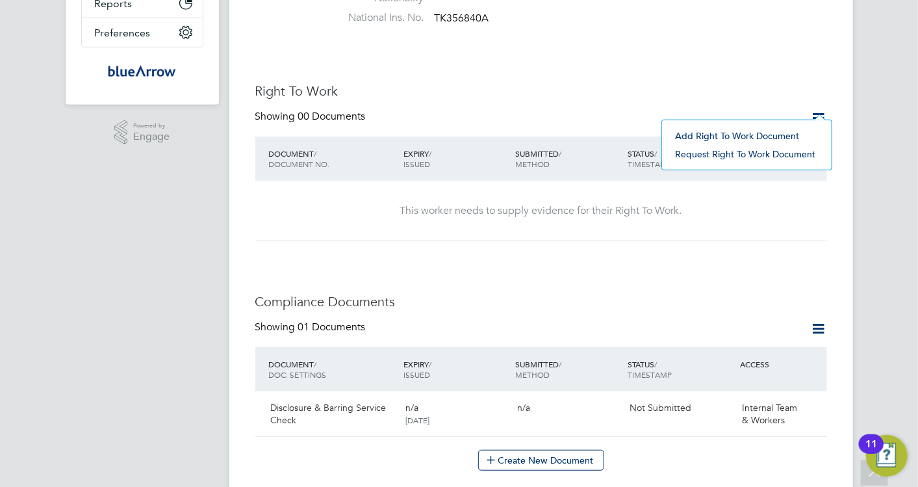
click at [761, 135] on li "Add Right To Work Document" at bounding box center [747, 136] width 157 height 18
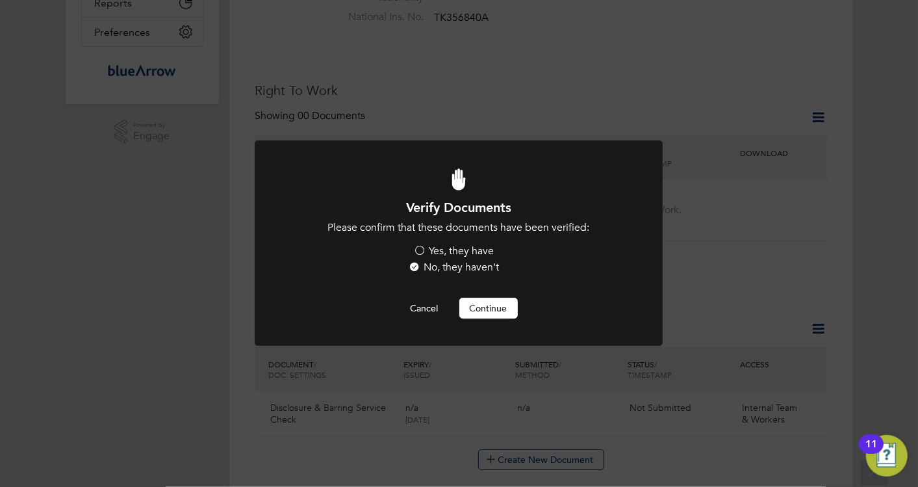
scroll to position [0, 0]
click at [420, 251] on label "Yes, they have" at bounding box center [454, 251] width 81 height 14
click at [0, 0] on input "Yes, they have" at bounding box center [0, 0] width 0 height 0
click at [495, 311] on button "Continue" at bounding box center [488, 308] width 58 height 21
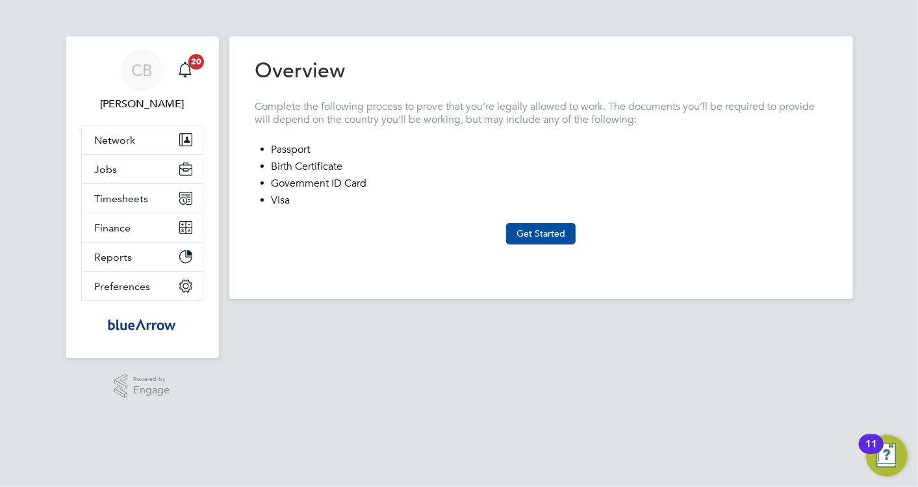
click at [536, 226] on button "Get Started" at bounding box center [541, 233] width 70 height 21
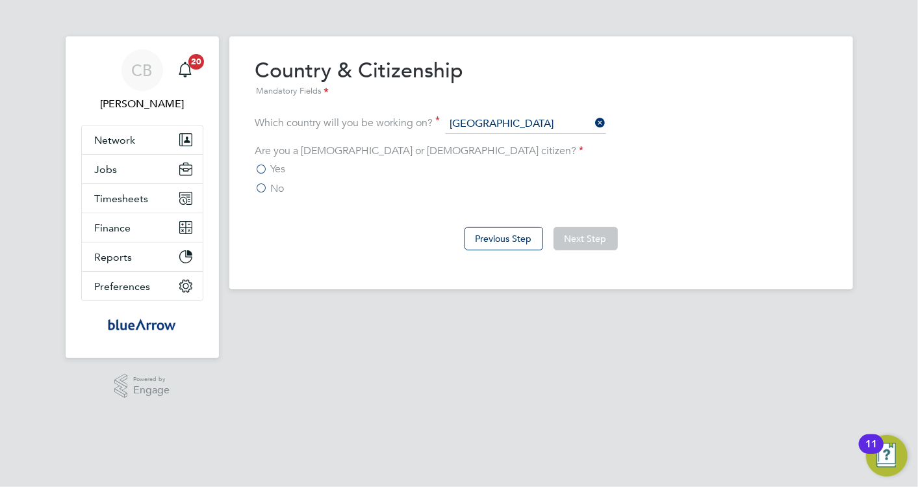
click at [263, 187] on label "No" at bounding box center [269, 188] width 29 height 13
click at [0, 0] on input "No" at bounding box center [0, 0] width 0 height 0
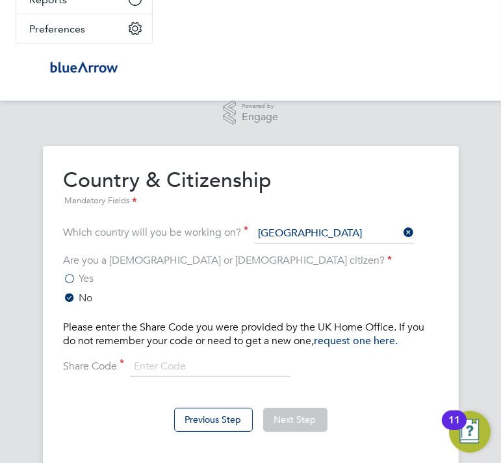
scroll to position [247, 0]
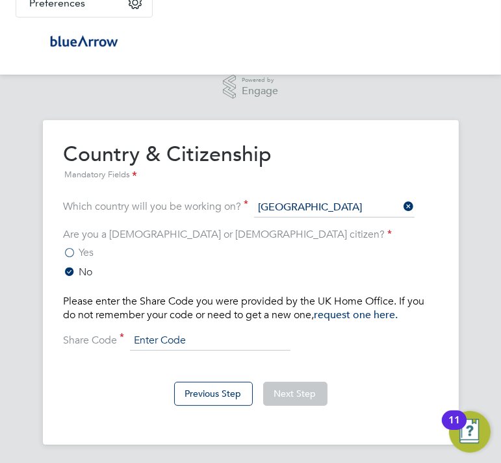
click at [164, 339] on input at bounding box center [210, 340] width 161 height 19
paste input "WBGMZE6FL"
type input "WBGMZE6FL"
click at [306, 394] on button "Next Step" at bounding box center [295, 393] width 64 height 23
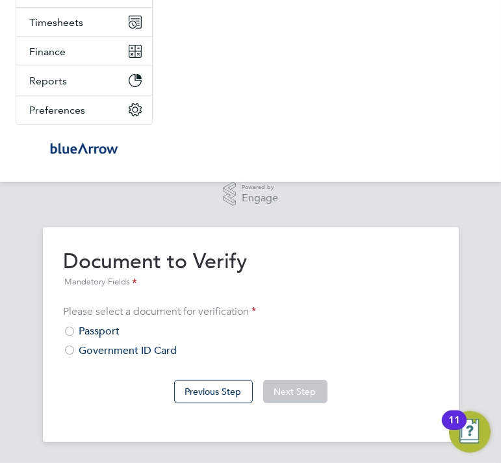
scroll to position [138, 0]
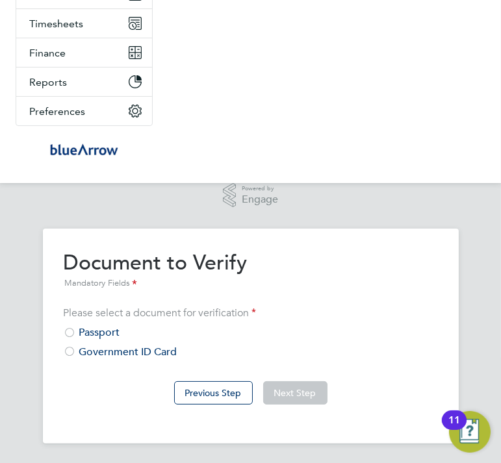
click at [72, 348] on div at bounding box center [70, 352] width 13 height 13
click at [293, 385] on button "Next Step" at bounding box center [295, 392] width 64 height 23
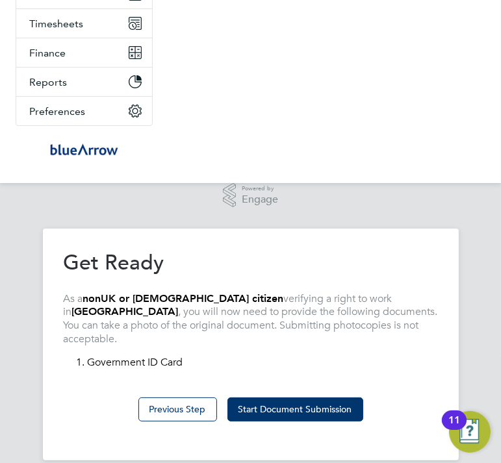
click at [293, 398] on button "Start Document Submission" at bounding box center [295, 409] width 136 height 23
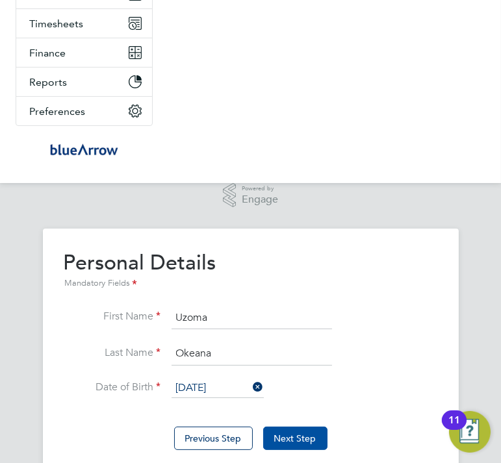
click at [299, 441] on button "Next Step" at bounding box center [295, 438] width 64 height 23
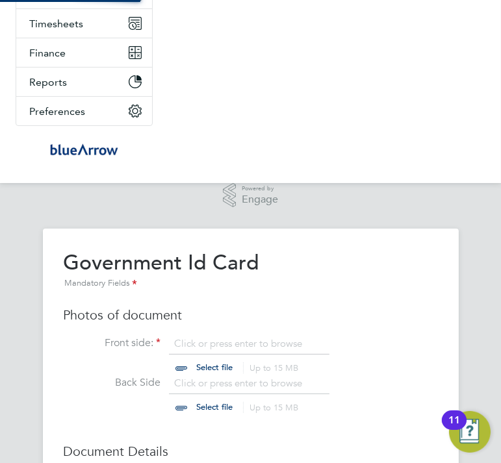
scroll to position [18, 161]
click at [195, 355] on input "file" at bounding box center [227, 356] width 204 height 39
type input "C:\fakepath\UZOMA PORTW.pdf"
click at [219, 411] on input "file" at bounding box center [227, 396] width 204 height 39
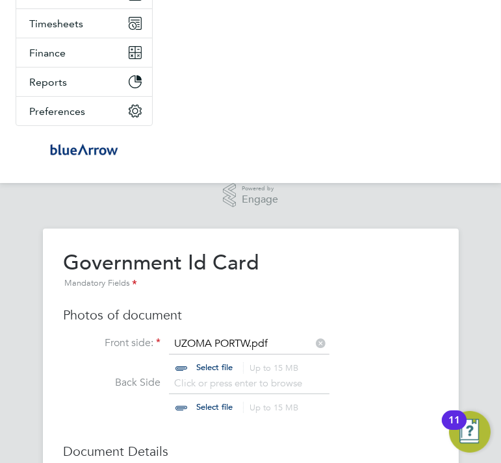
type input "C:\fakepath\UZOMA PORTW.pdf"
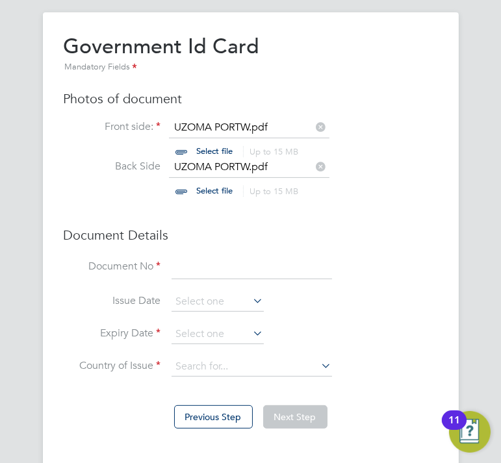
click at [198, 259] on input at bounding box center [252, 268] width 161 height 23
click at [207, 263] on input at bounding box center [252, 268] width 161 height 23
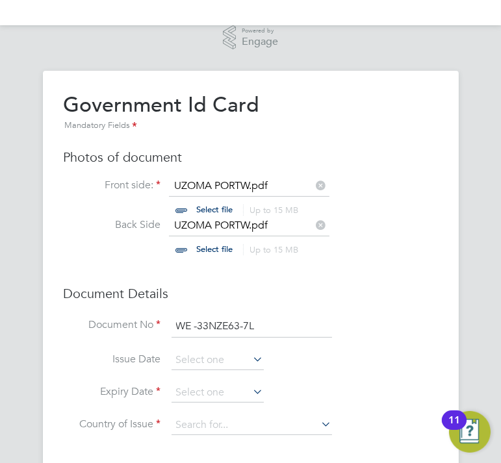
scroll to position [283, 0]
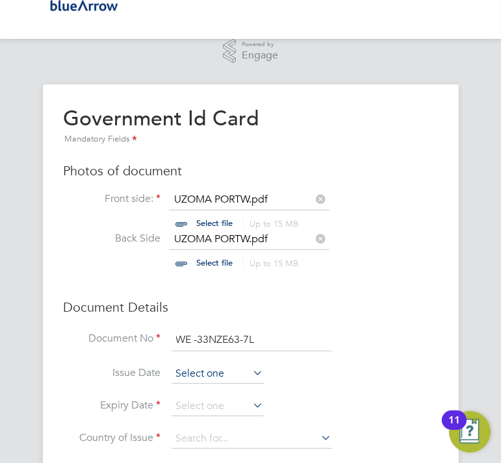
type input "WE -33NZE63-7L"
click at [235, 370] on input at bounding box center [218, 374] width 92 height 19
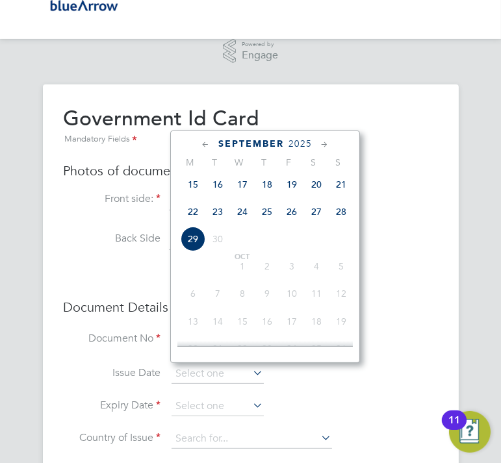
click at [222, 186] on span "16" at bounding box center [217, 184] width 25 height 25
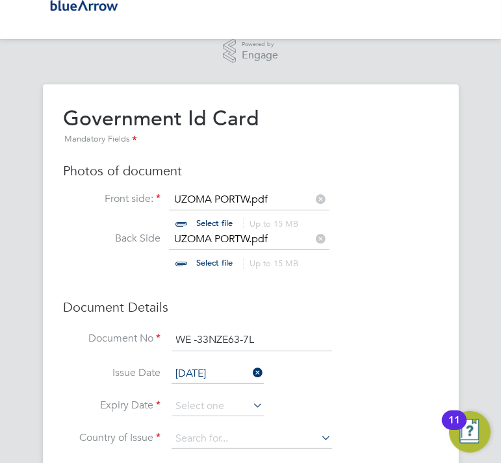
click at [222, 186] on div "Overview Complete the following process to prove that you’re legally allowed to…" at bounding box center [250, 312] width 501 height 456
click at [226, 365] on input "[DATE]" at bounding box center [218, 374] width 92 height 19
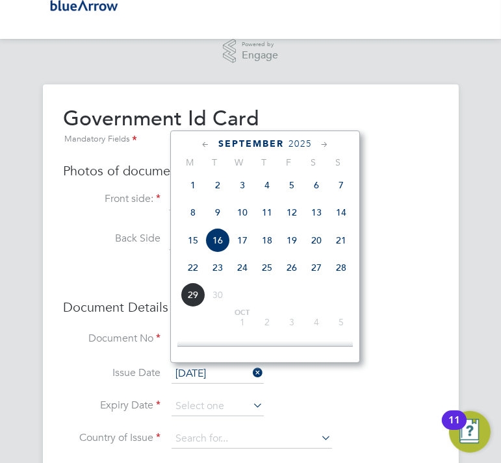
click at [193, 248] on span "15" at bounding box center [193, 240] width 25 height 25
type input "[DATE]"
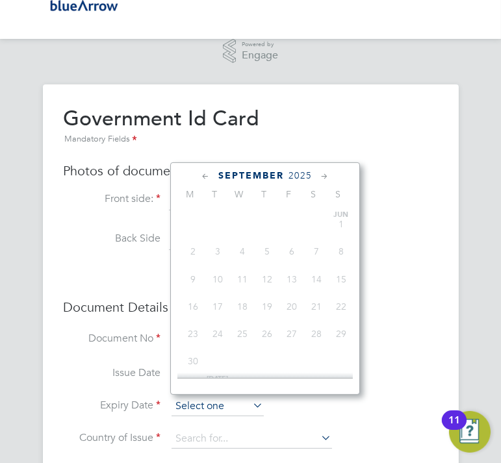
scroll to position [502, 0]
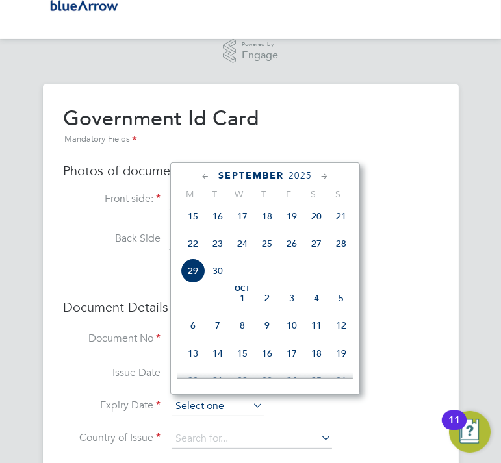
click at [227, 400] on input at bounding box center [218, 406] width 92 height 19
click at [305, 175] on span "2025" at bounding box center [300, 175] width 23 height 11
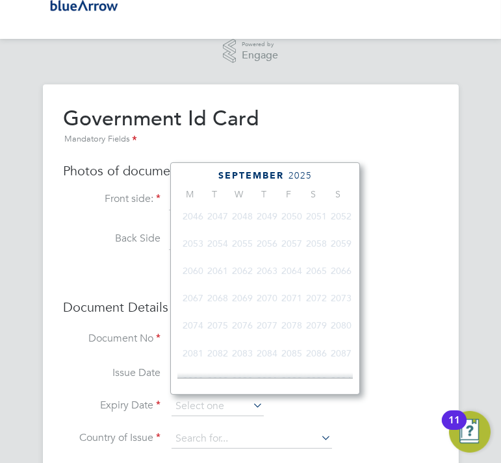
scroll to position [340, 0]
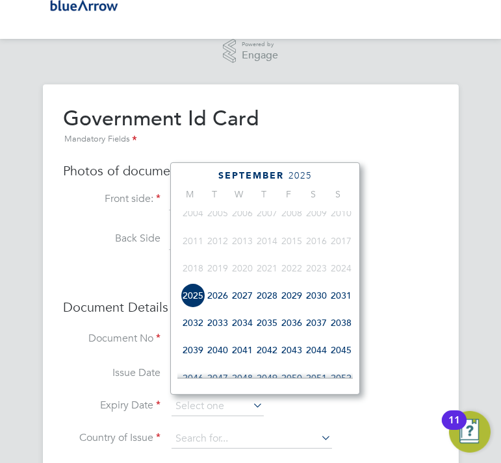
click at [237, 296] on span "2027" at bounding box center [242, 295] width 25 height 25
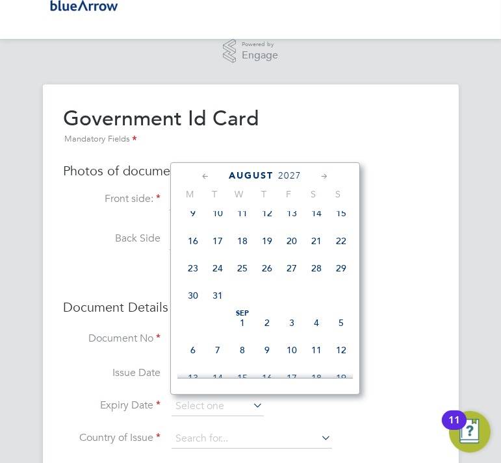
click at [203, 172] on icon at bounding box center [206, 177] width 12 height 14
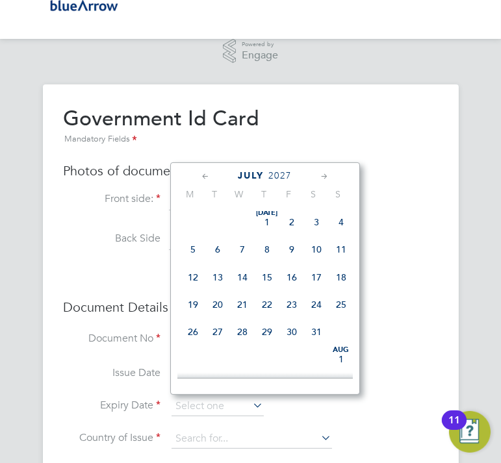
click at [203, 172] on icon at bounding box center [206, 177] width 12 height 14
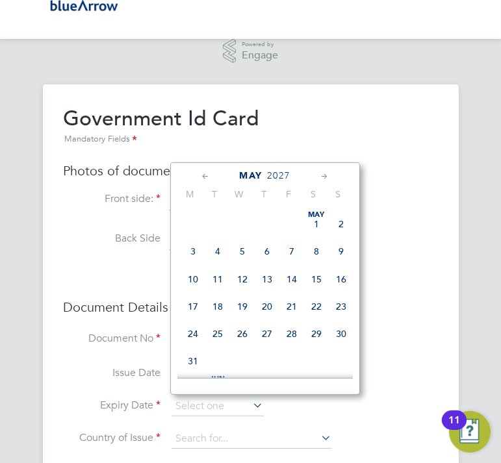
click at [203, 172] on icon at bounding box center [206, 177] width 12 height 14
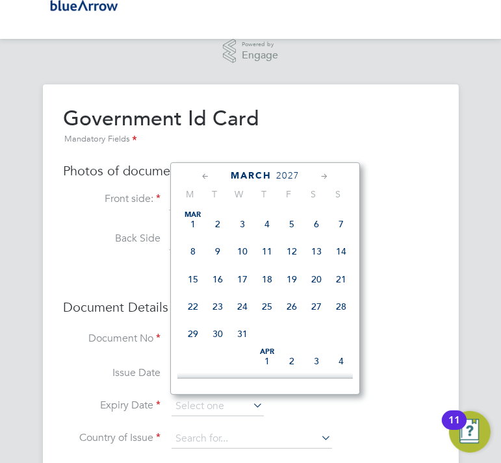
click at [203, 172] on icon at bounding box center [206, 177] width 12 height 14
click at [205, 172] on icon at bounding box center [206, 177] width 12 height 14
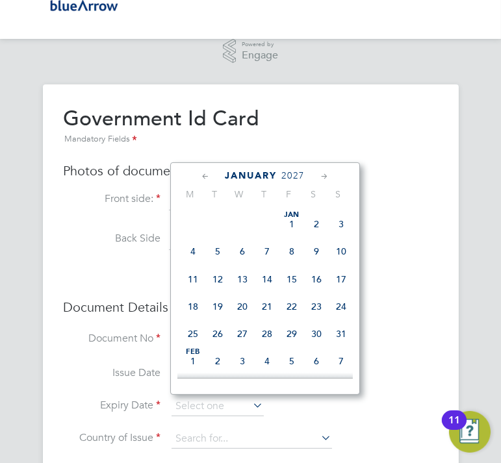
click at [272, 309] on span "21" at bounding box center [267, 306] width 25 height 25
type input "[DATE]"
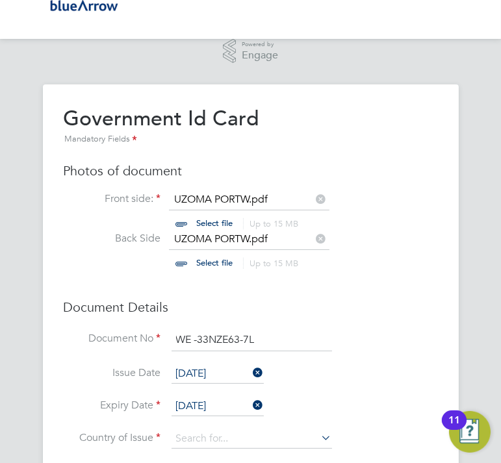
scroll to position [375, 0]
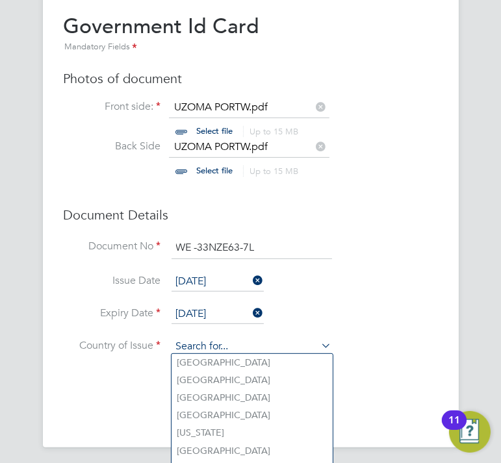
click at [299, 344] on input at bounding box center [252, 346] width 161 height 19
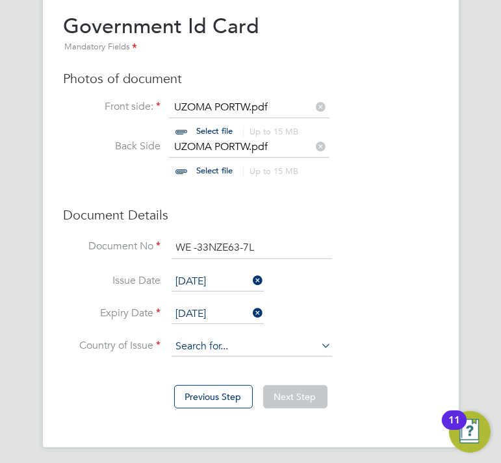
click at [208, 337] on input at bounding box center [252, 346] width 161 height 19
click at [203, 383] on li "Nig eria" at bounding box center [252, 381] width 161 height 18
type input "[GEOGRAPHIC_DATA]"
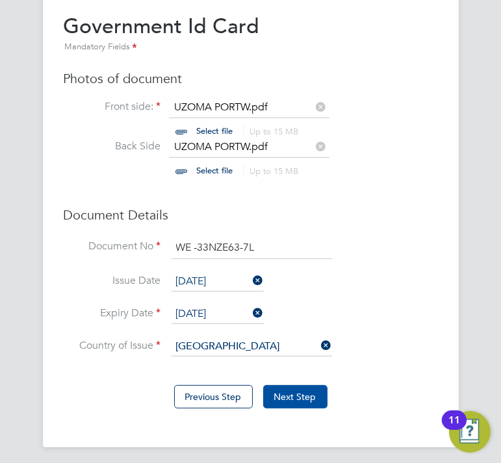
click at [307, 395] on button "Next Step" at bounding box center [295, 396] width 64 height 23
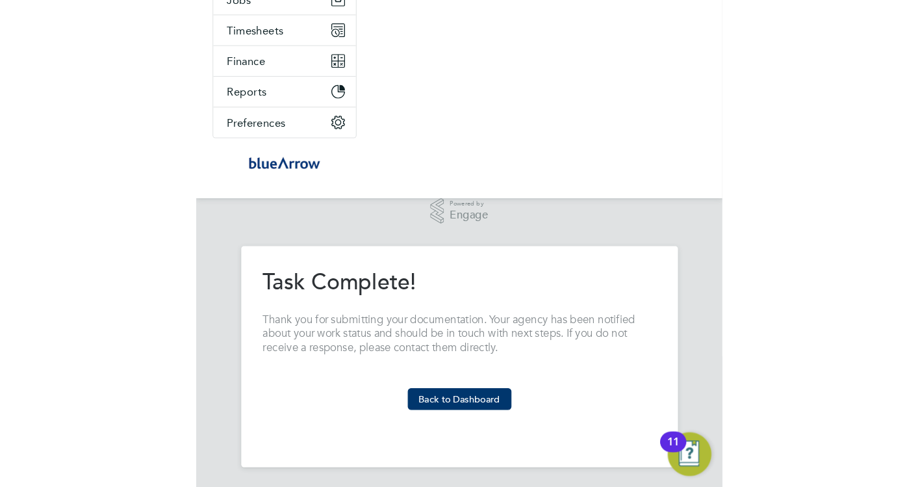
scroll to position [0, 0]
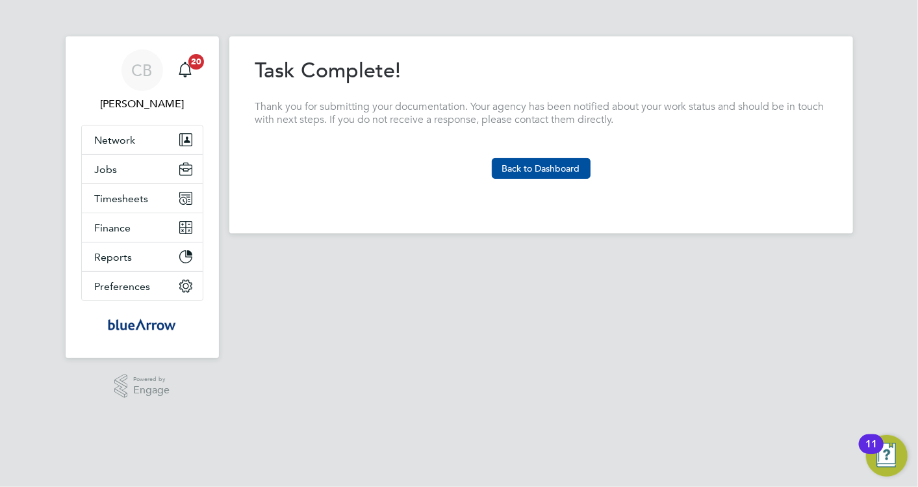
click at [536, 173] on button "Back to Dashboard" at bounding box center [541, 168] width 99 height 21
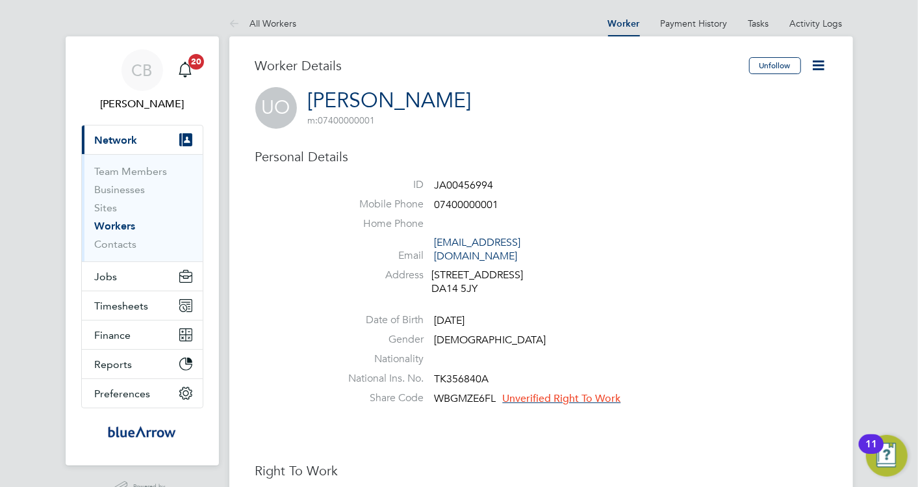
click at [528, 375] on li "National Ins. No. TK356840A" at bounding box center [580, 381] width 494 height 19
click at [532, 392] on span "Unverified Right To Work" at bounding box center [562, 398] width 118 height 13
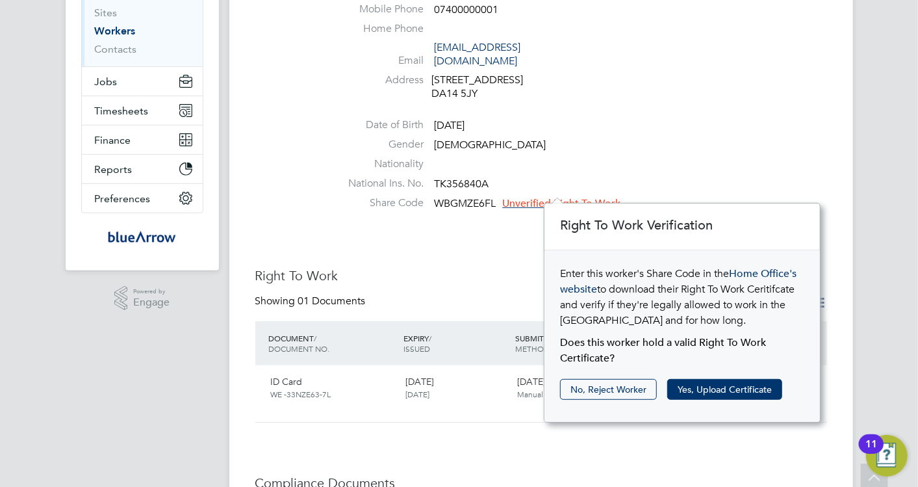
scroll to position [216, 0]
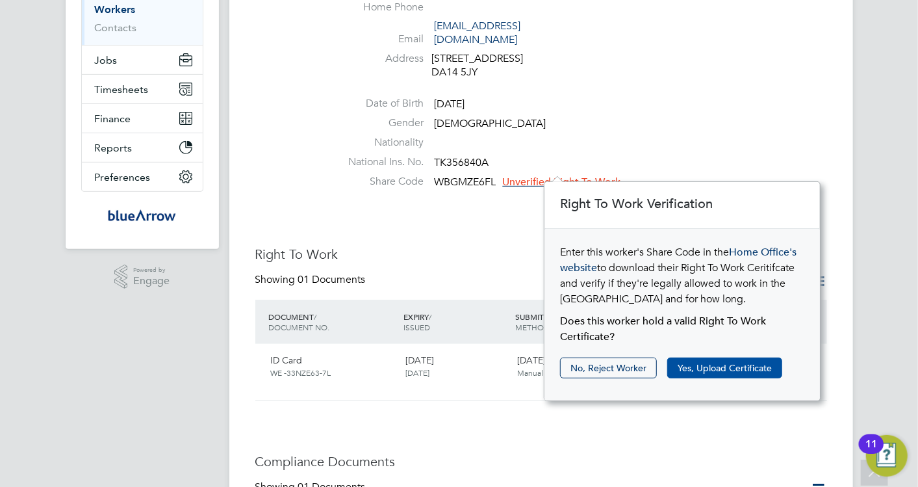
click at [710, 358] on button "Yes, Upload Certificate" at bounding box center [724, 367] width 115 height 21
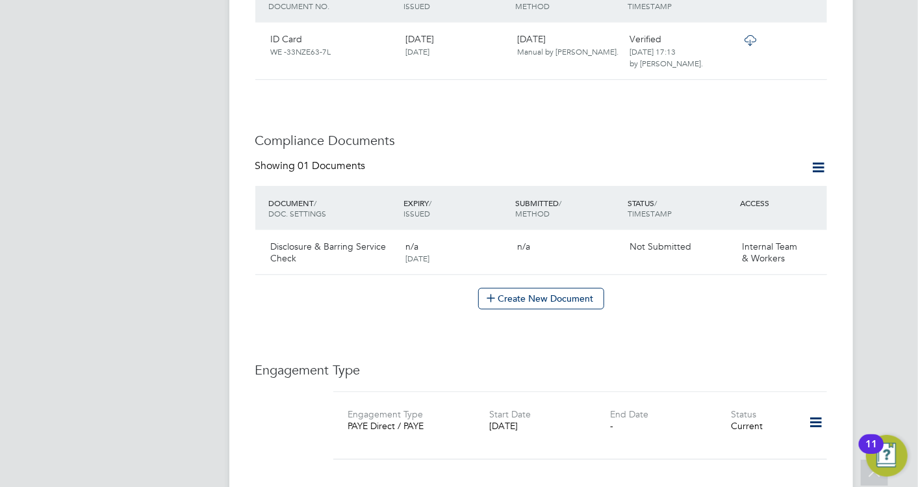
scroll to position [577, 0]
click at [812, 239] on icon at bounding box center [811, 247] width 13 height 16
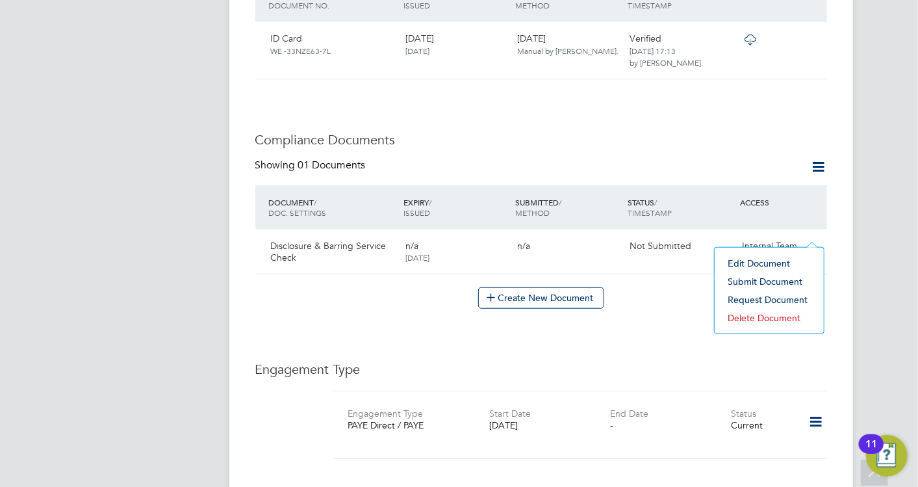
click at [758, 260] on li "Edit Document" at bounding box center [769, 263] width 96 height 18
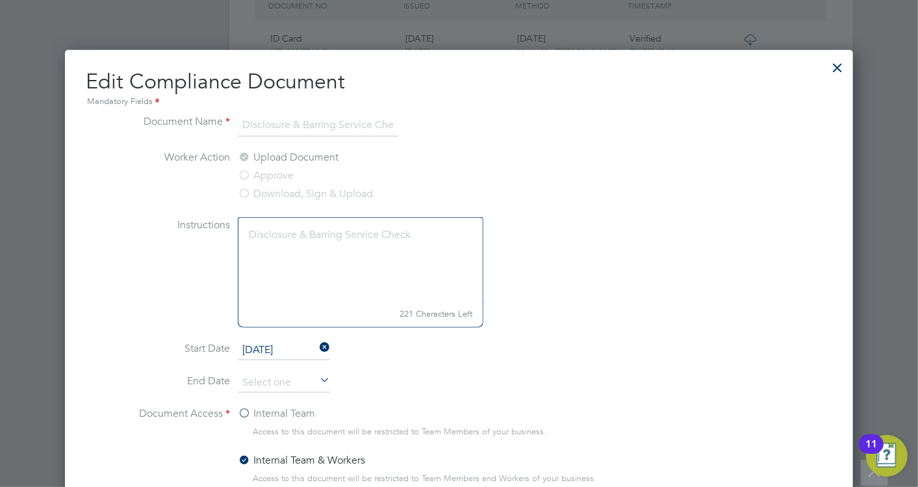
scroll to position [502, 0]
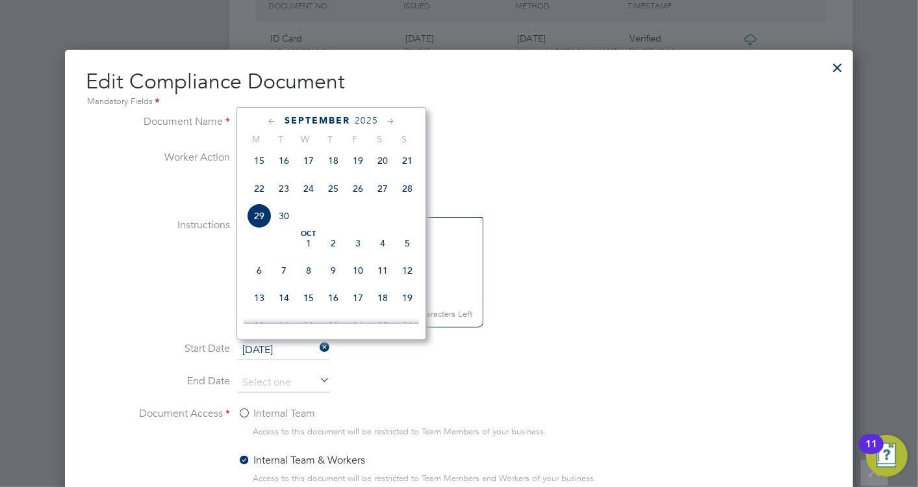
click at [264, 341] on input "[DATE]" at bounding box center [284, 350] width 92 height 19
click at [260, 198] on span "22" at bounding box center [259, 188] width 25 height 25
type input "[DATE]"
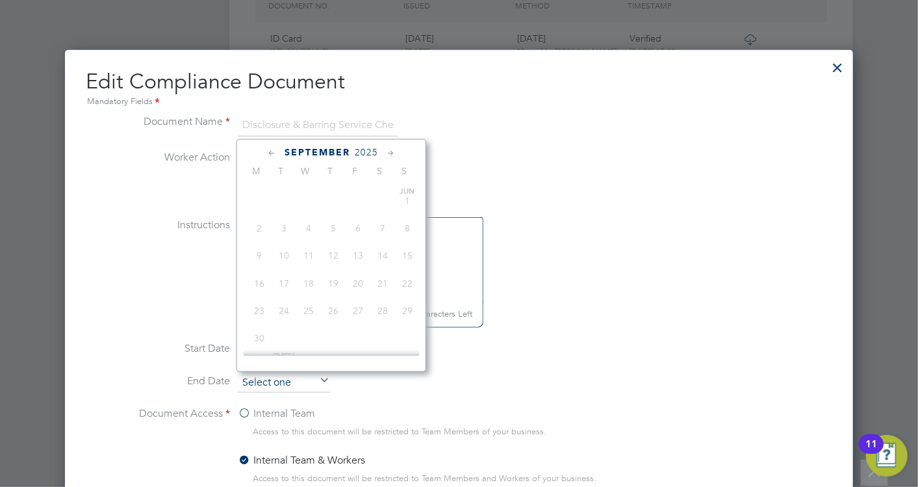
click at [284, 383] on input at bounding box center [284, 382] width 92 height 19
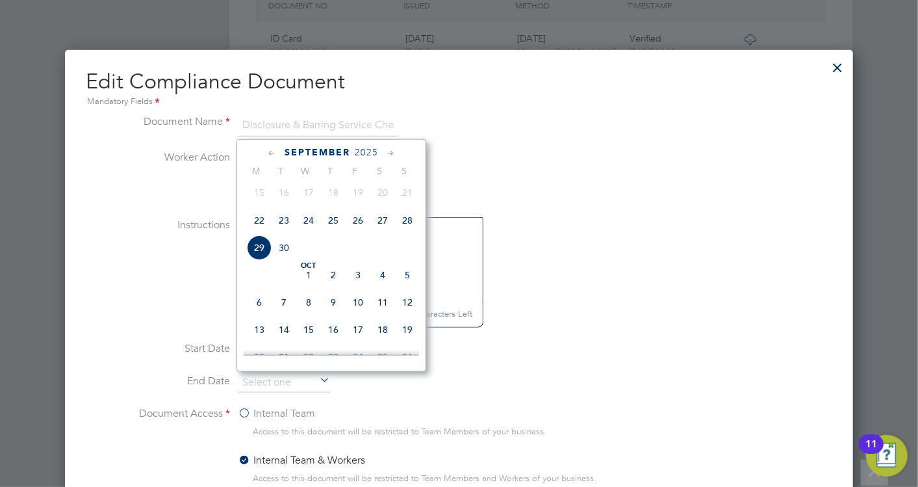
click at [366, 150] on span "2025" at bounding box center [366, 152] width 23 height 11
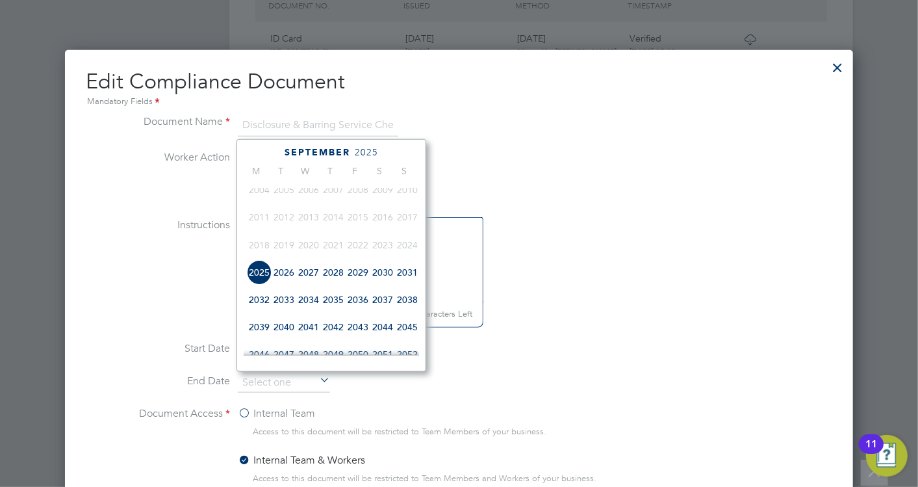
click at [307, 276] on span "2027" at bounding box center [308, 272] width 25 height 25
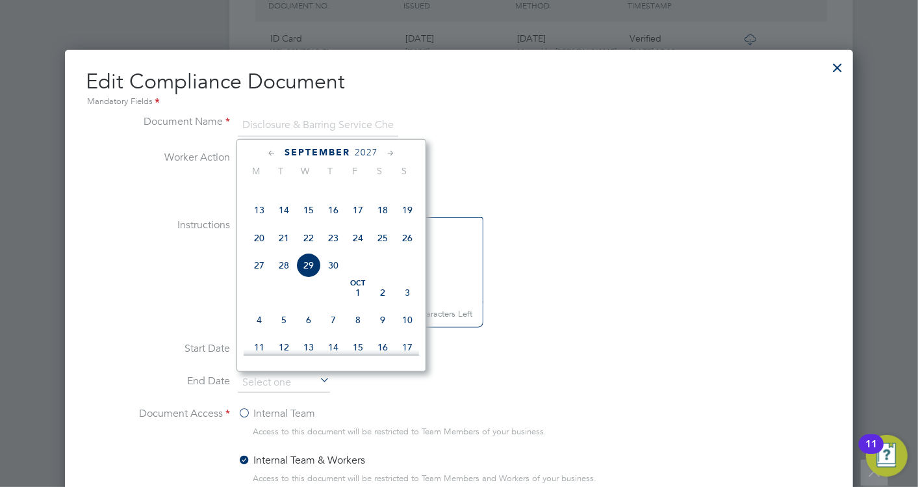
scroll to position [484, 0]
click at [281, 242] on span "21" at bounding box center [284, 238] width 25 height 25
type input "[DATE]"
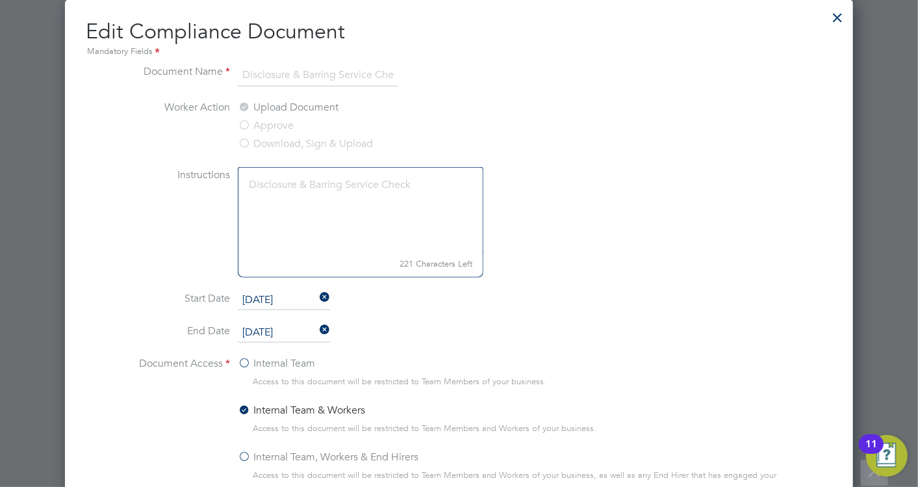
scroll to position [650, 0]
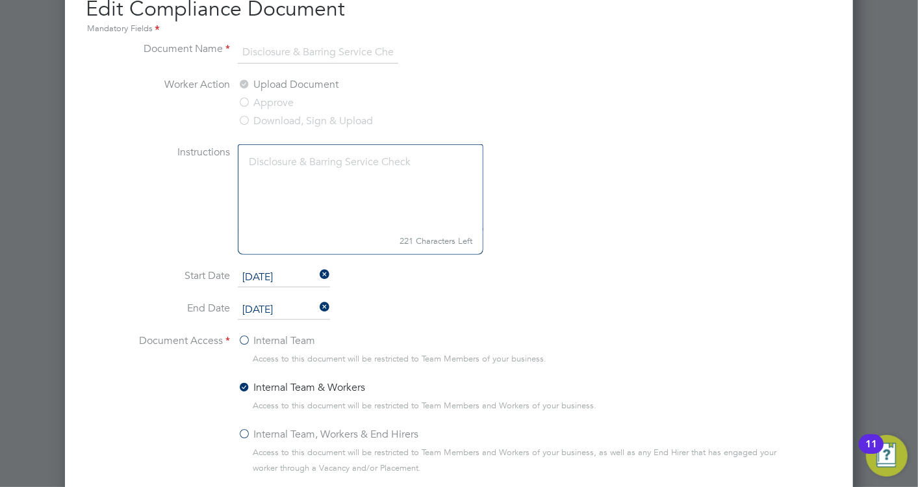
click at [243, 429] on label "Internal Team, Workers & End Hirers" at bounding box center [328, 434] width 181 height 16
click at [0, 0] on input "Internal Team, Workers & End Hirers" at bounding box center [0, 0] width 0 height 0
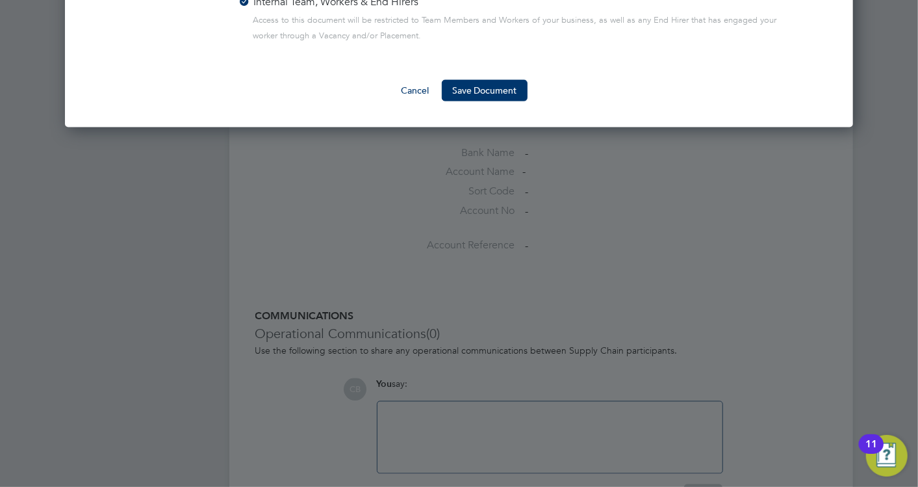
scroll to position [1083, 0]
click at [501, 81] on button "Save Document" at bounding box center [485, 89] width 86 height 21
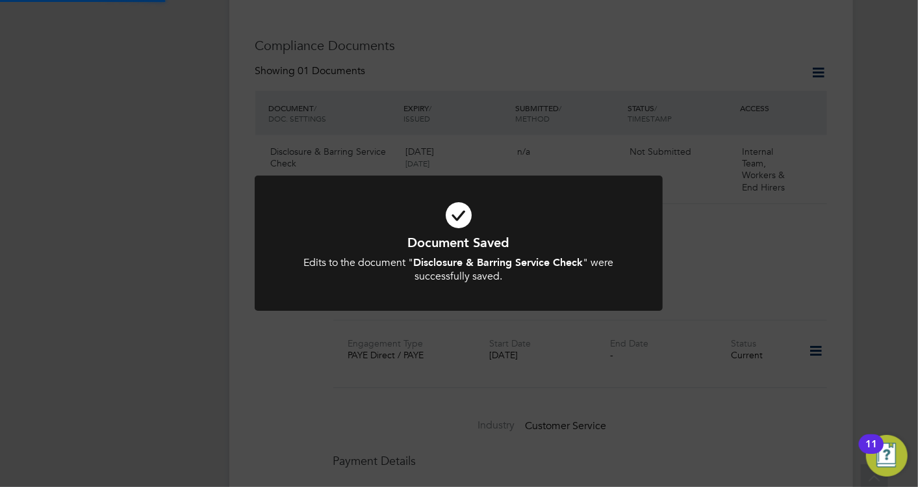
scroll to position [577, 0]
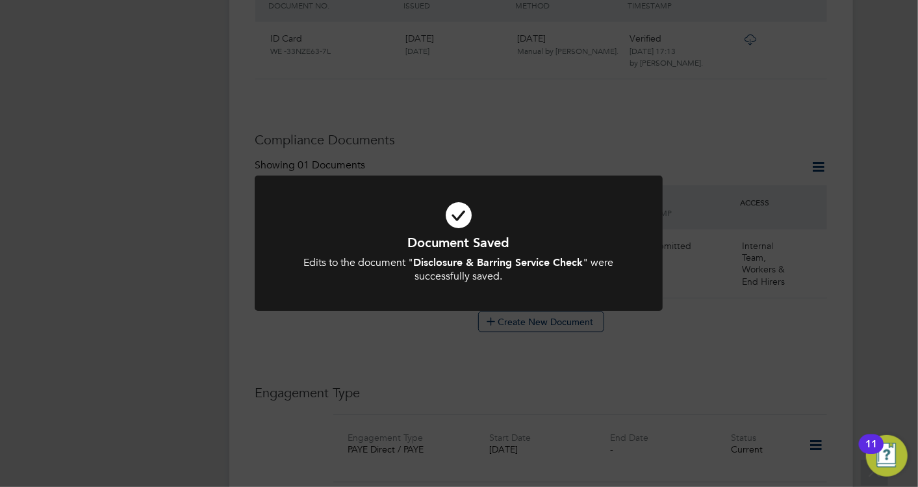
click at [701, 301] on div "Document Saved Edits to the document " Disclosure & Barring Service Check " wer…" at bounding box center [459, 243] width 918 height 487
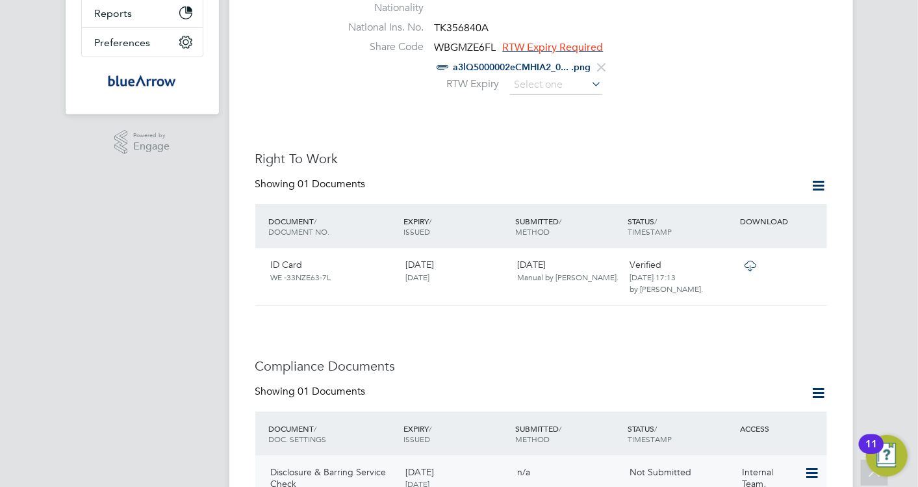
scroll to position [144, 0]
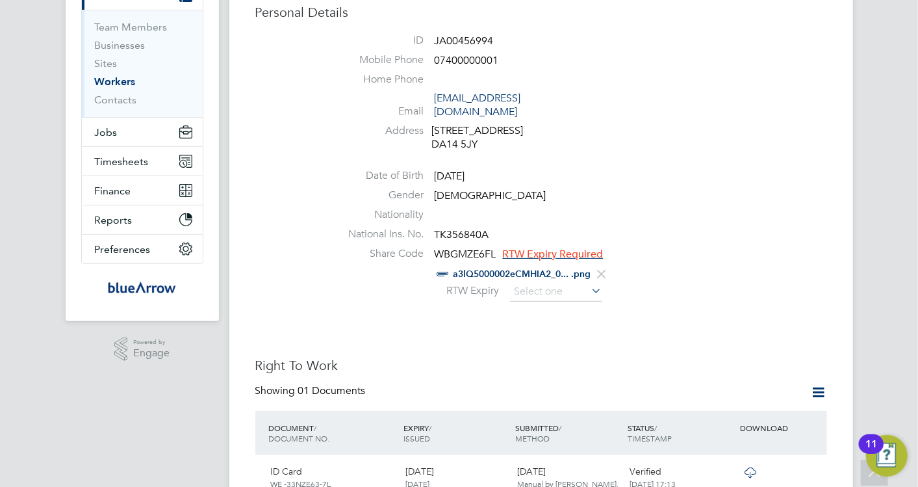
click at [589, 281] on icon at bounding box center [589, 290] width 0 height 18
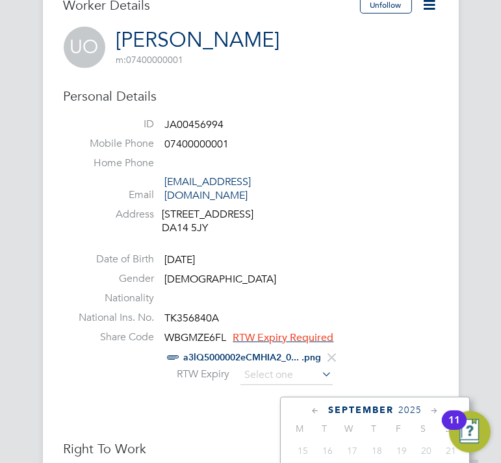
scroll to position [577, 0]
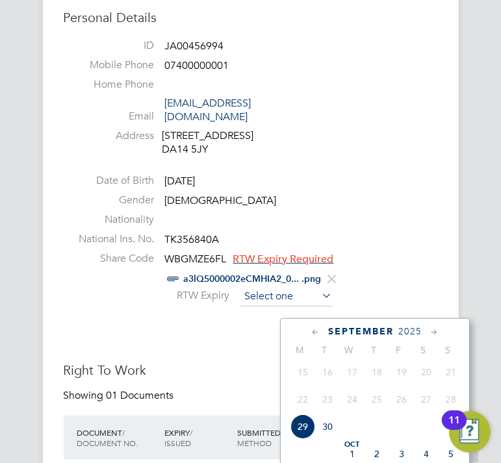
click at [259, 287] on input at bounding box center [286, 296] width 92 height 19
click at [409, 328] on span "2025" at bounding box center [409, 331] width 23 height 11
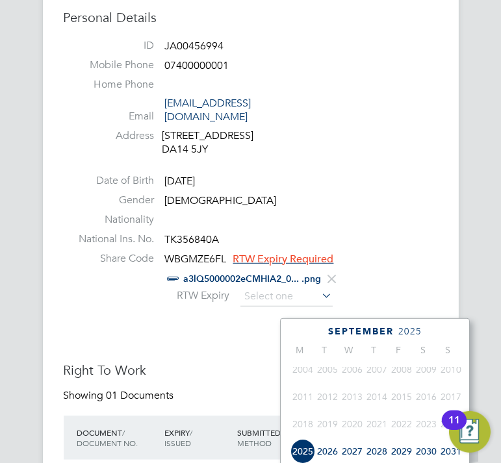
scroll to position [412, 0]
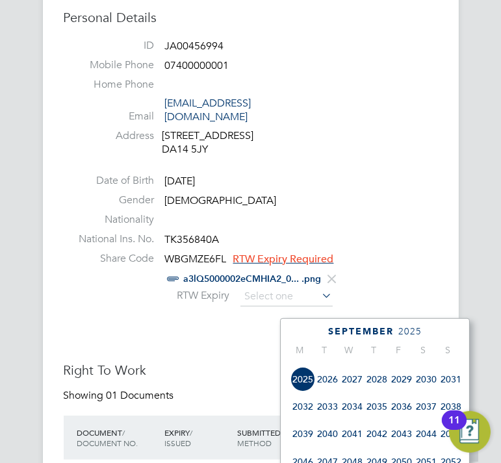
click at [351, 388] on span "2027" at bounding box center [352, 379] width 25 height 25
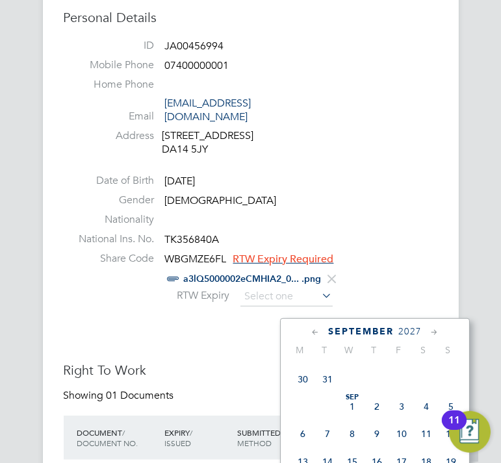
scroll to position [340, 0]
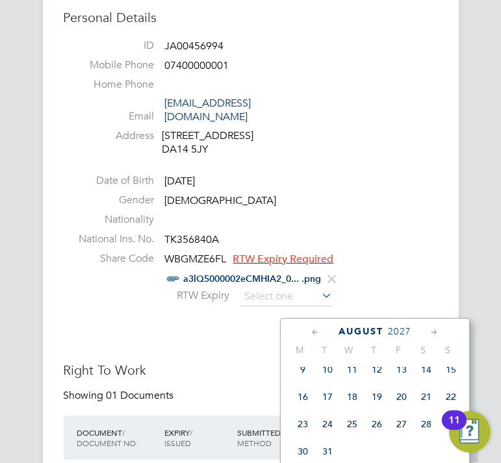
click at [426, 404] on span "21" at bounding box center [426, 397] width 25 height 25
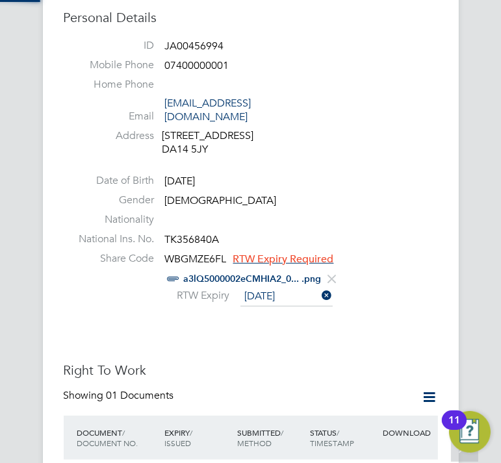
scroll to position [13, 105]
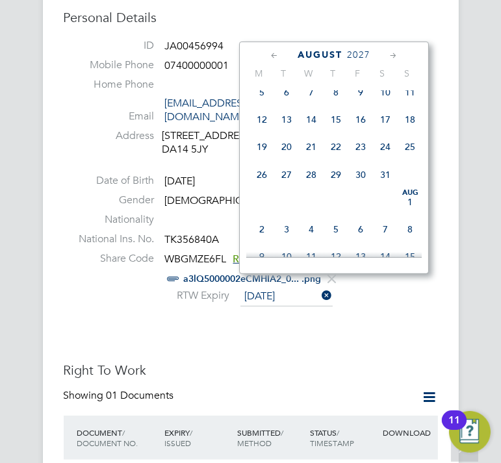
click at [260, 287] on input "[DATE]" at bounding box center [286, 296] width 92 height 19
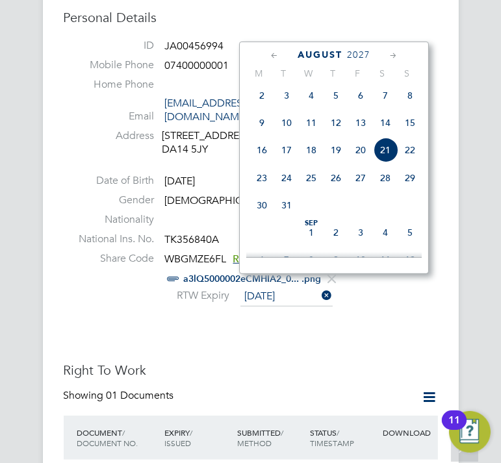
click at [322, 42] on div "[DATE] M T W T F S S [DATE] 2 3 4 5 6 7 8 9 10 11 12 13 14 15 16 17 18 19 20 21…" at bounding box center [334, 158] width 190 height 233
click at [317, 55] on span "August" at bounding box center [320, 54] width 45 height 11
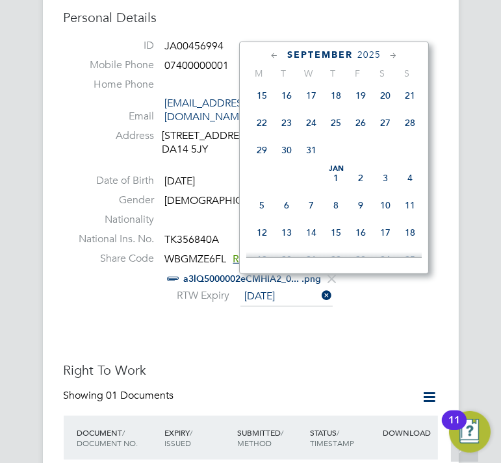
scroll to position [0, 0]
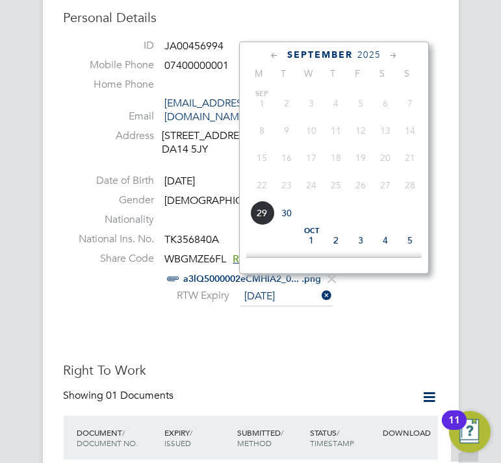
click at [368, 51] on span "2025" at bounding box center [368, 54] width 23 height 11
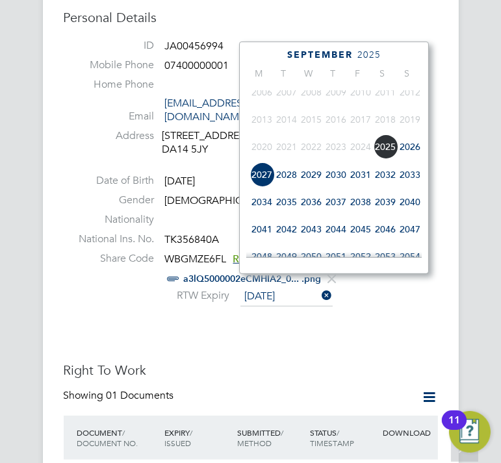
click at [257, 179] on span "2027" at bounding box center [262, 174] width 25 height 25
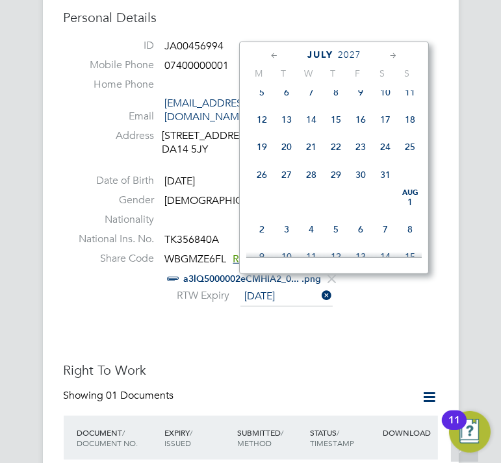
click at [269, 50] on icon at bounding box center [274, 56] width 12 height 14
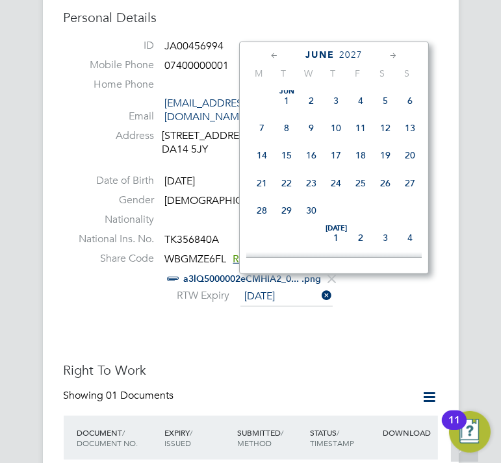
click at [269, 50] on icon at bounding box center [274, 56] width 12 height 14
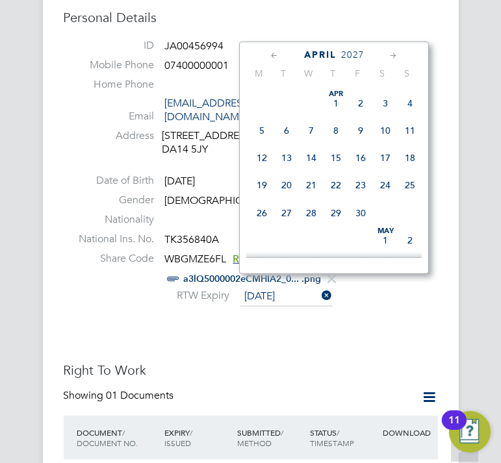
click at [269, 49] on icon at bounding box center [274, 56] width 12 height 14
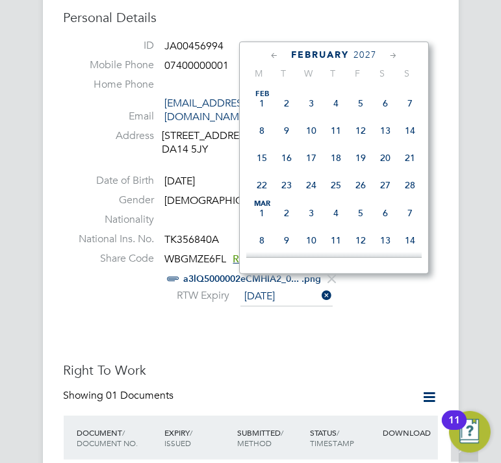
click at [269, 49] on icon at bounding box center [274, 56] width 12 height 14
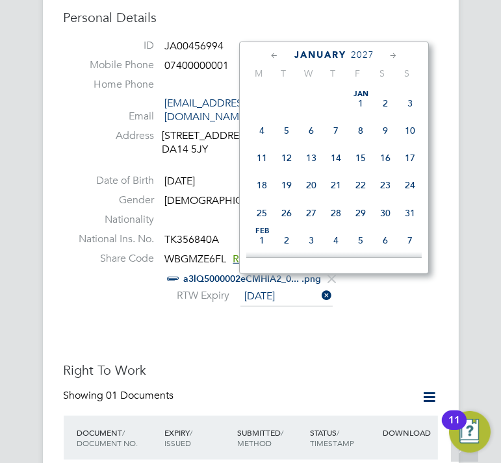
click at [334, 186] on span "21" at bounding box center [336, 185] width 25 height 25
type input "[DATE]"
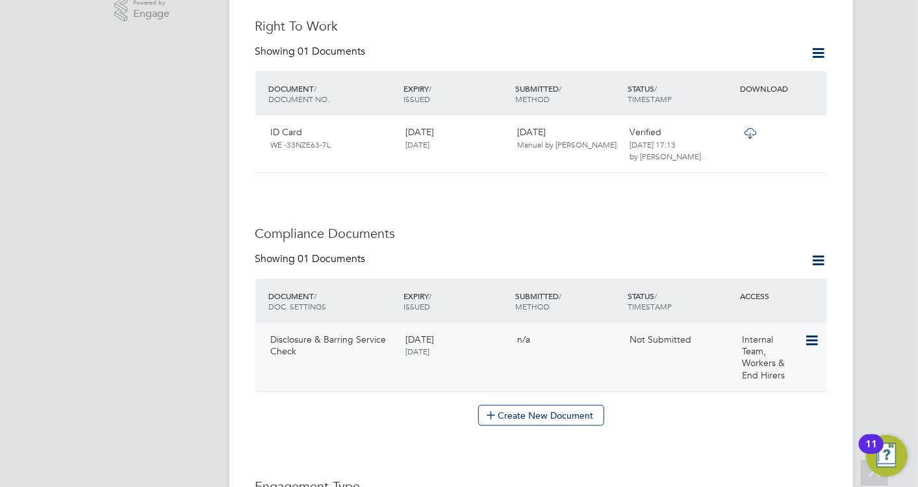
scroll to position [494, 0]
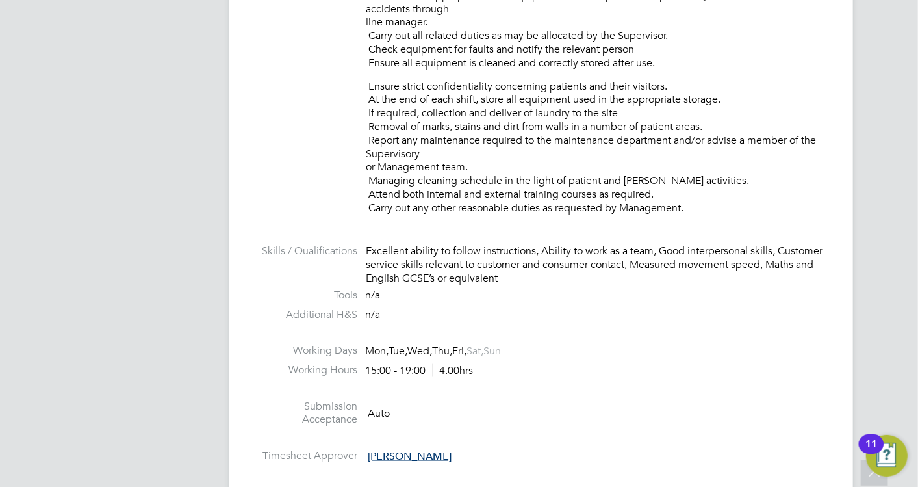
scroll to position [1227, 0]
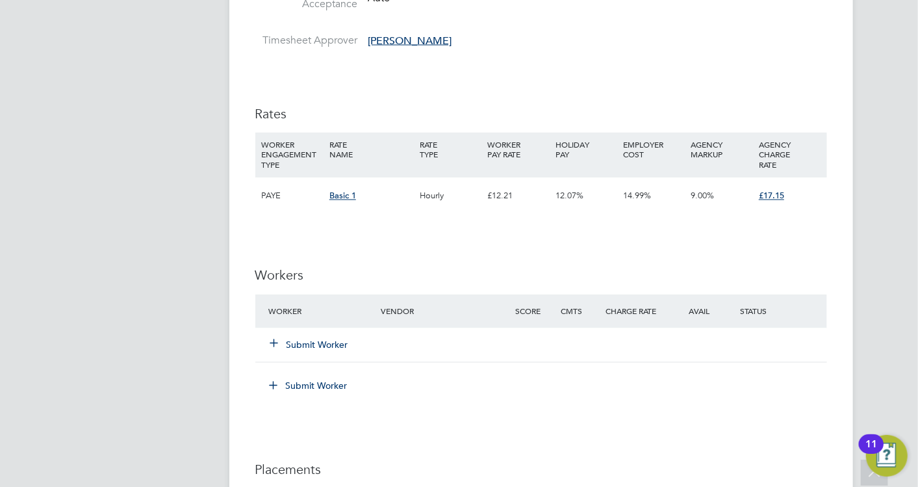
click at [279, 341] on icon at bounding box center [275, 343] width 10 height 10
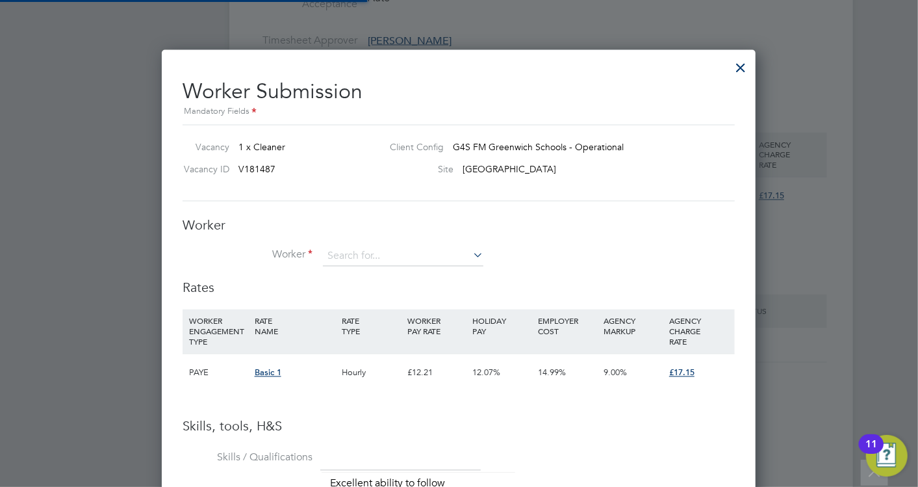
scroll to position [987, 594]
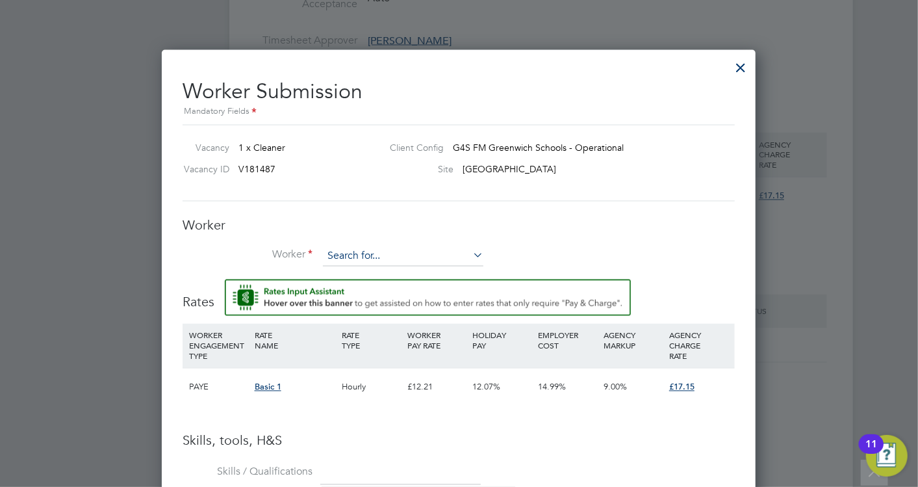
click at [431, 250] on input at bounding box center [403, 256] width 161 height 19
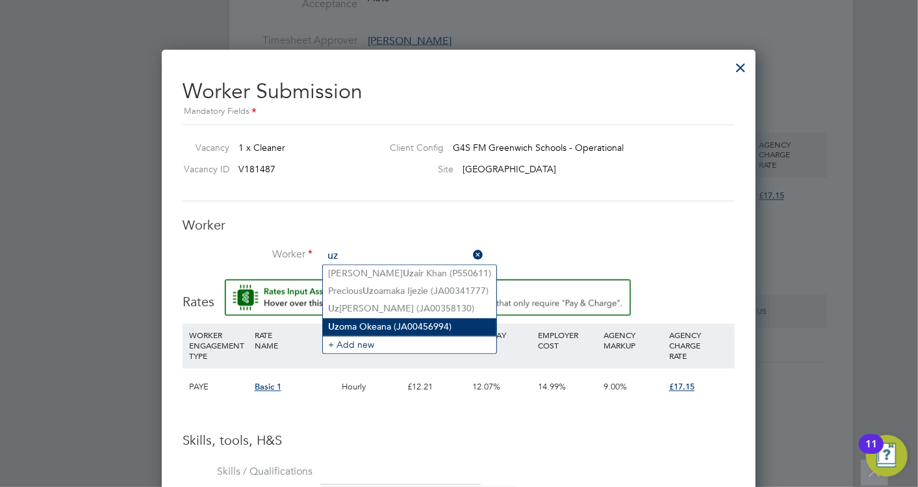
click at [383, 325] on li "Uz oma Okeana (JA00456994)" at bounding box center [410, 327] width 174 height 18
type input "Uzoma Okeana (JA00456994)"
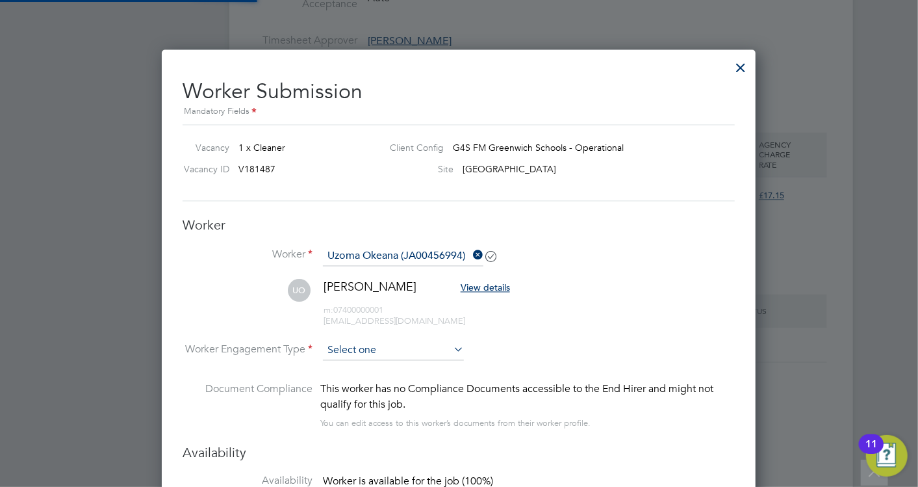
scroll to position [5, 6]
click at [410, 354] on input at bounding box center [393, 350] width 141 height 19
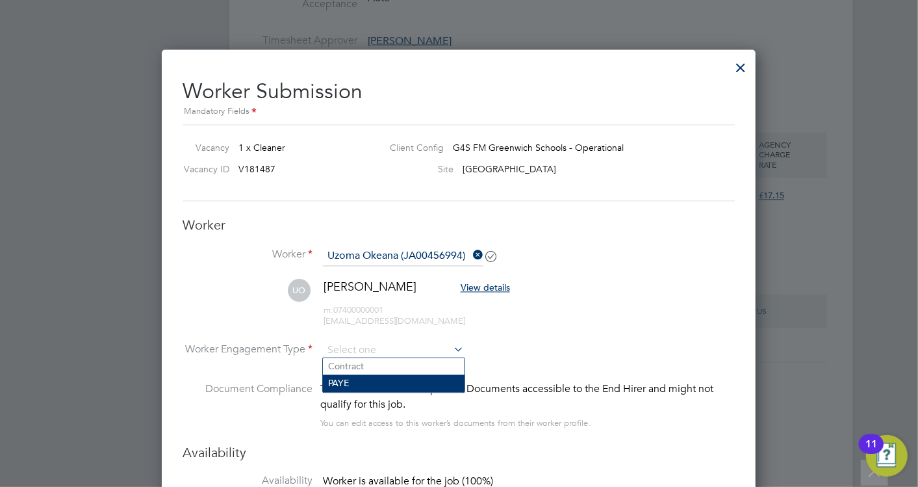
click at [386, 381] on li "PAYE" at bounding box center [394, 383] width 142 height 17
type input "PAYE"
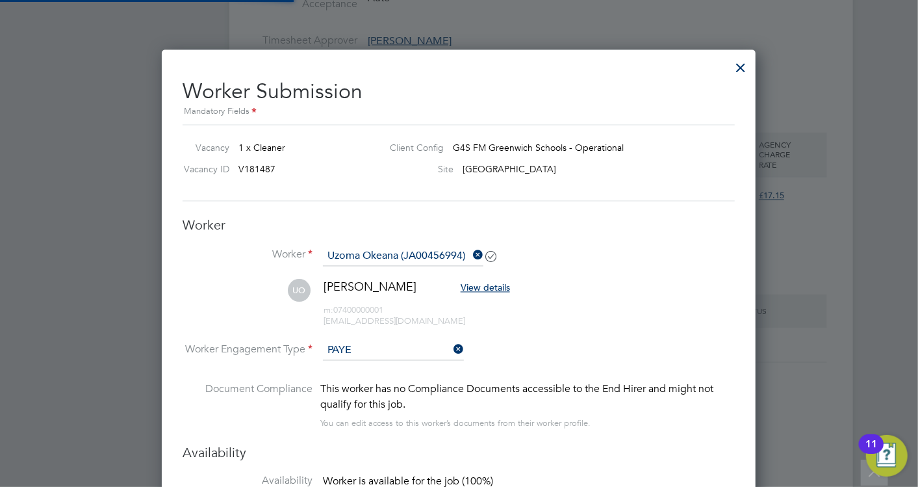
scroll to position [6, 6]
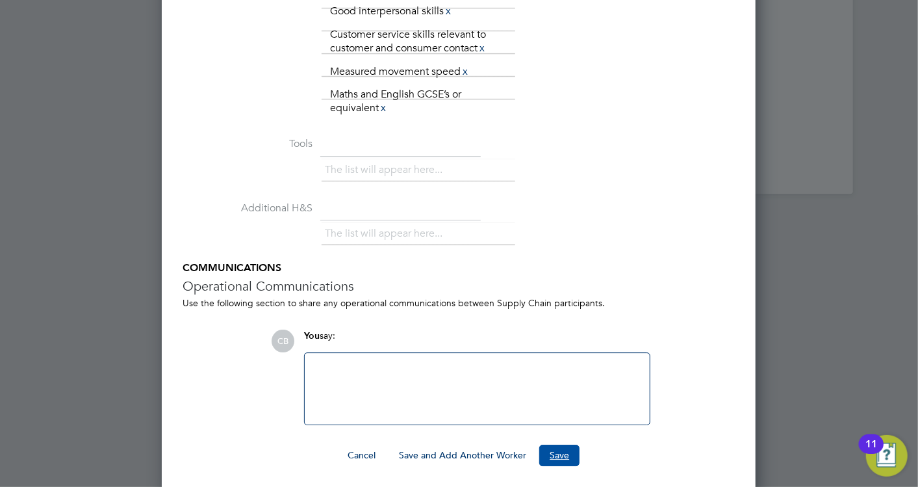
click at [571, 450] on button "Save" at bounding box center [559, 455] width 40 height 21
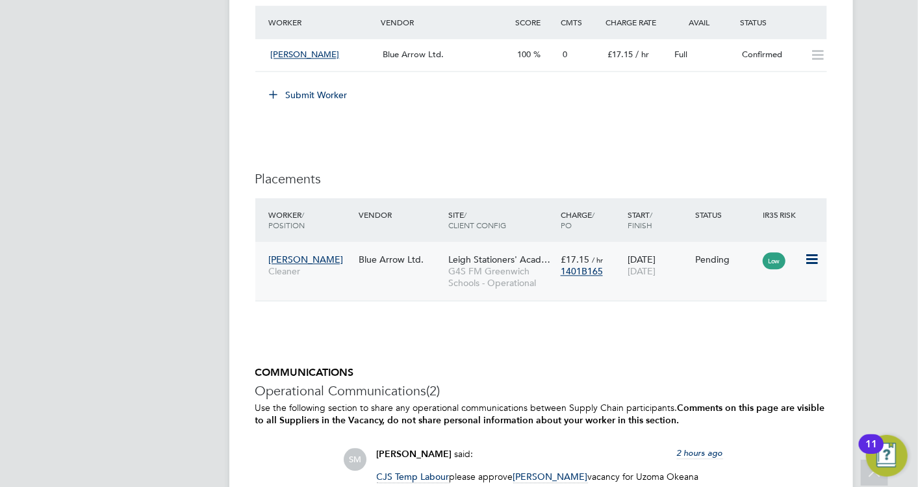
click at [807, 257] on icon at bounding box center [811, 260] width 13 height 16
